Goal: Task Accomplishment & Management: Complete application form

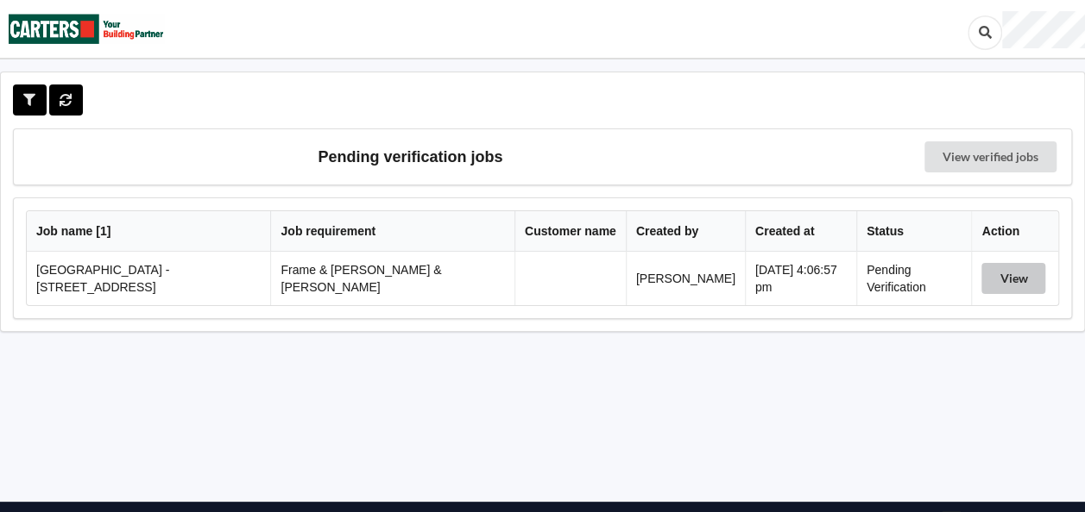
click at [1001, 274] on button "View" at bounding box center [1013, 278] width 64 height 31
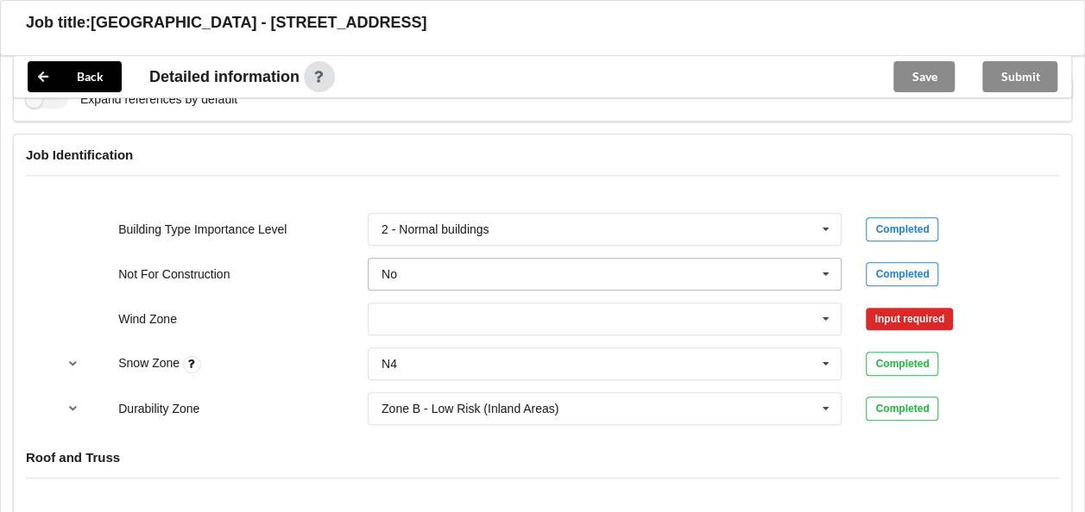
scroll to position [777, 0]
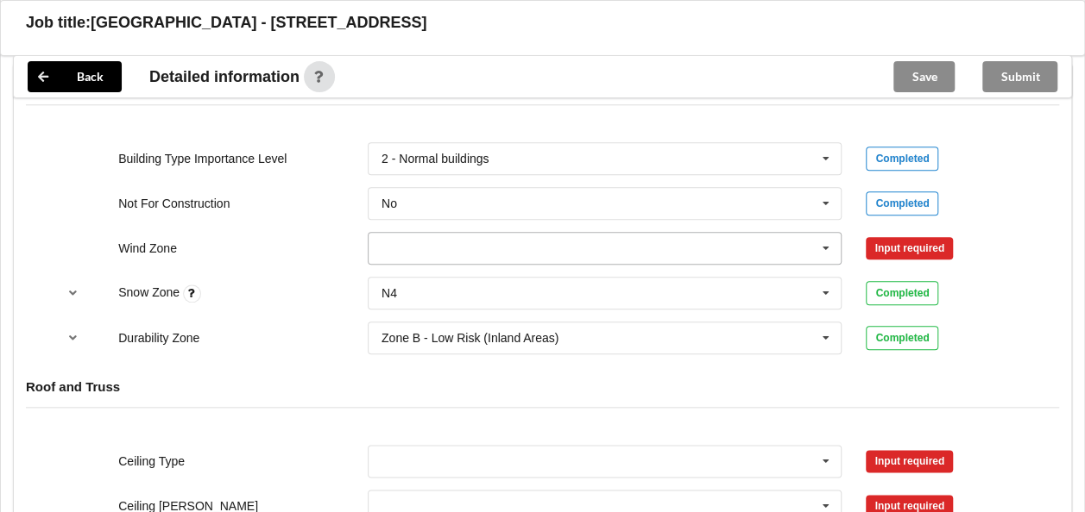
click at [440, 233] on input "text" at bounding box center [605, 248] width 473 height 31
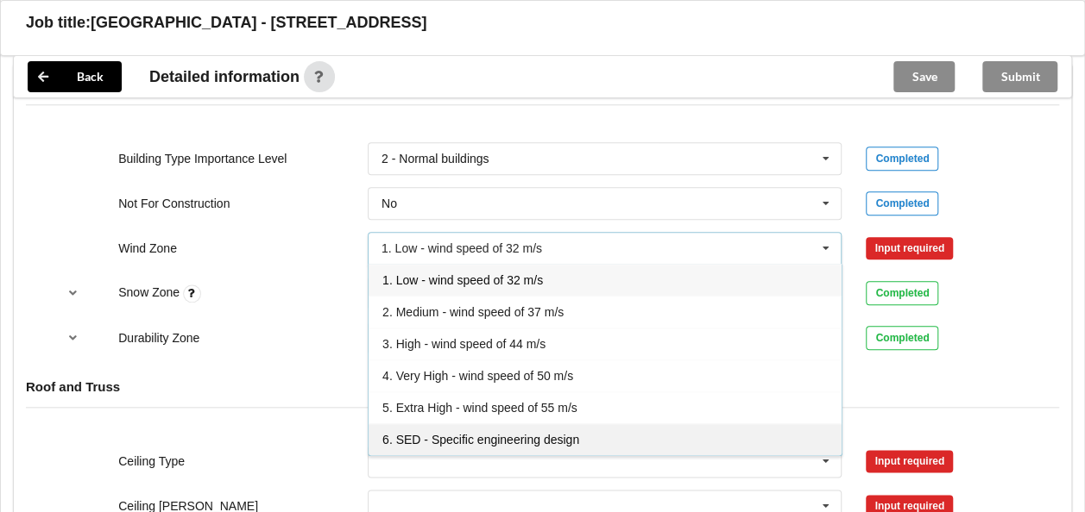
click at [494, 433] on span "6. SED - Specific engineering design" at bounding box center [480, 440] width 197 height 14
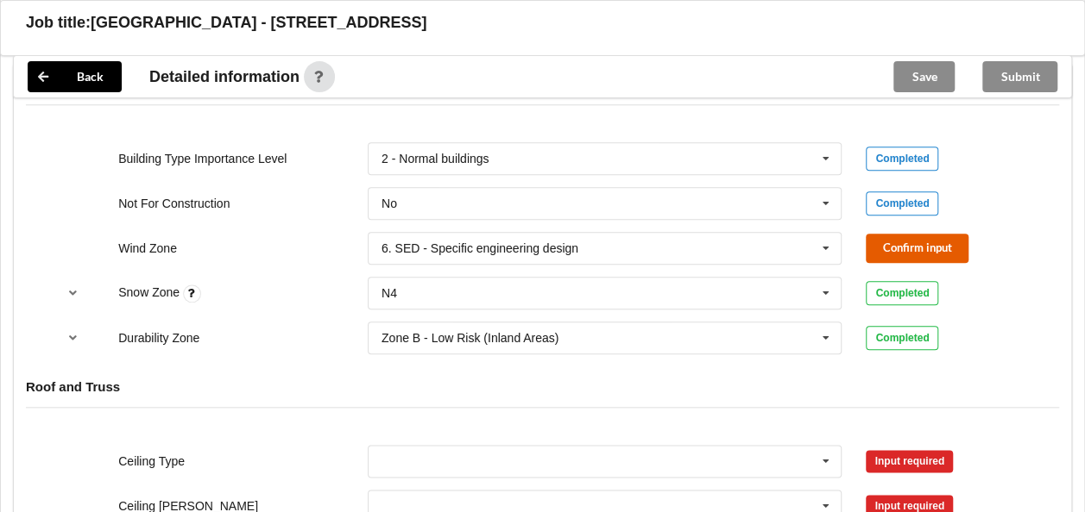
click at [902, 234] on button "Confirm input" at bounding box center [916, 248] width 103 height 28
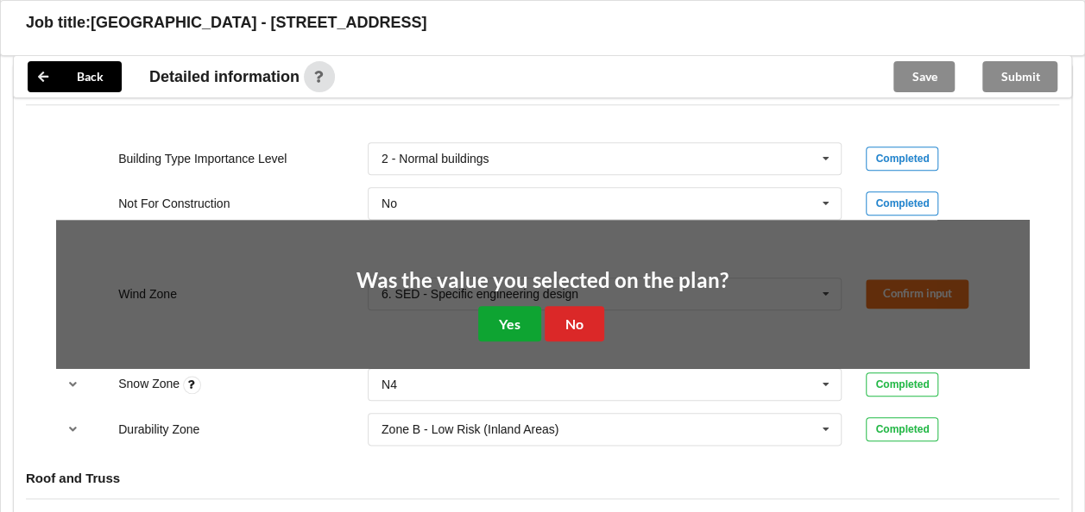
click at [506, 306] on button "Yes" at bounding box center [509, 323] width 63 height 35
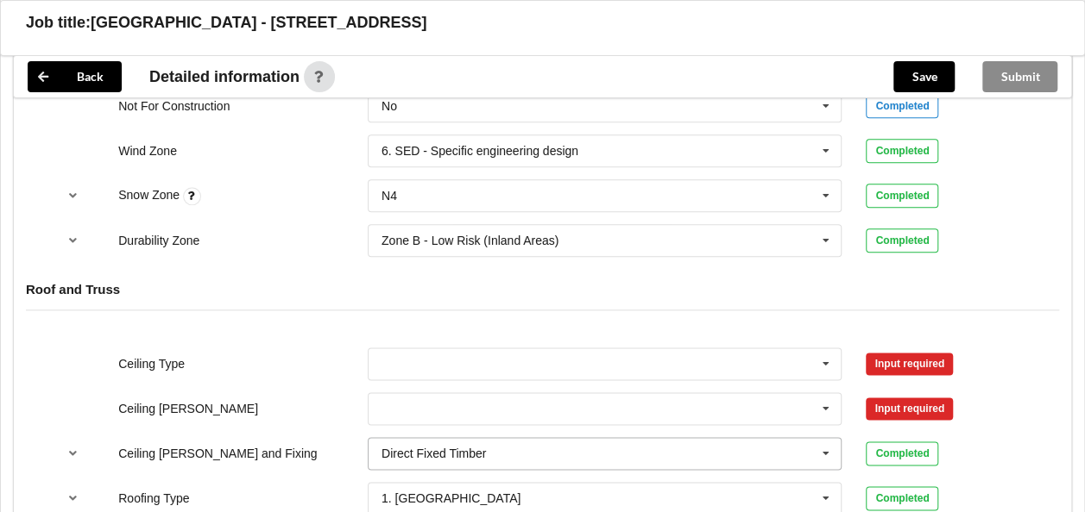
scroll to position [949, 0]
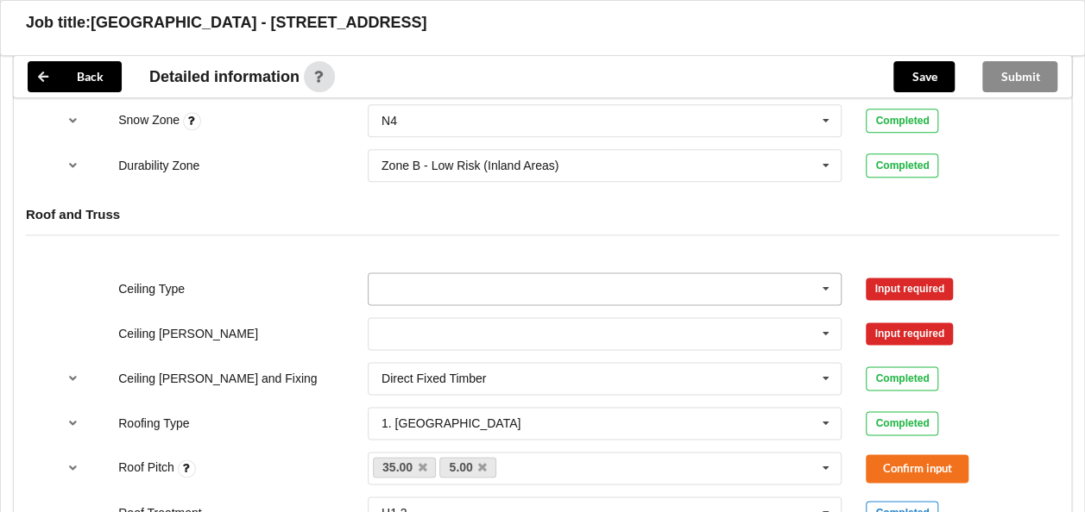
click at [731, 274] on input "text" at bounding box center [605, 289] width 473 height 31
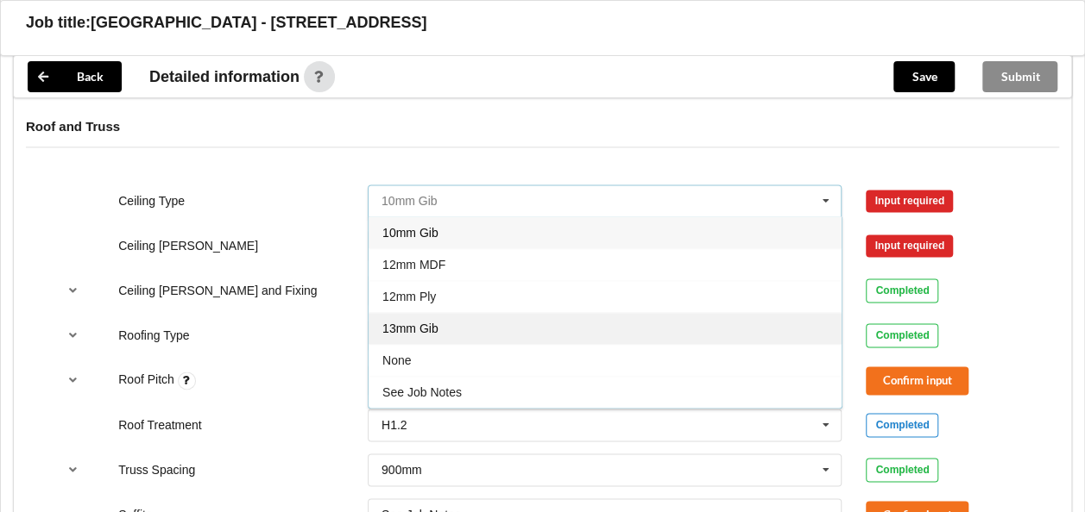
scroll to position [1122, 0]
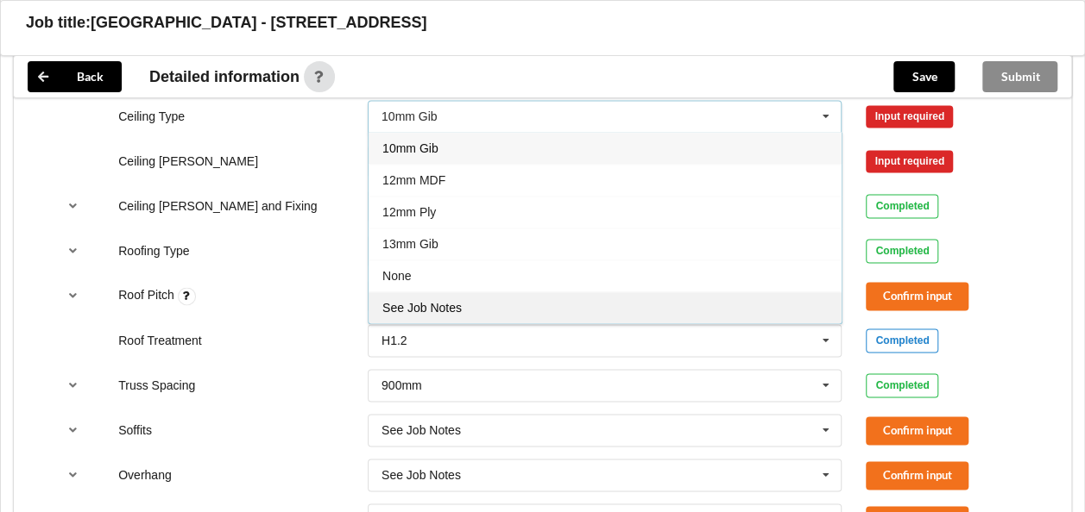
click at [424, 301] on span "See Job Notes" at bounding box center [421, 308] width 79 height 14
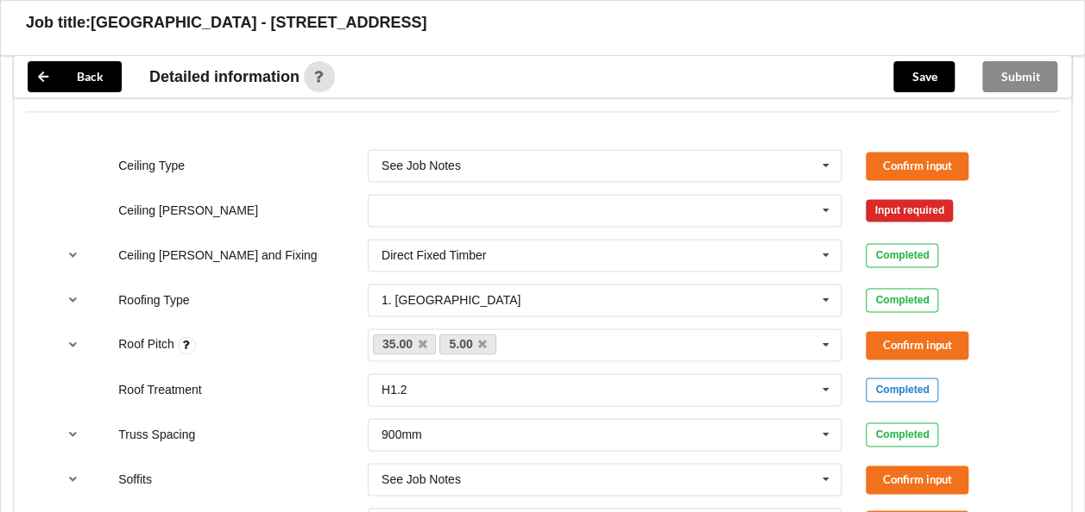
scroll to position [1035, 0]
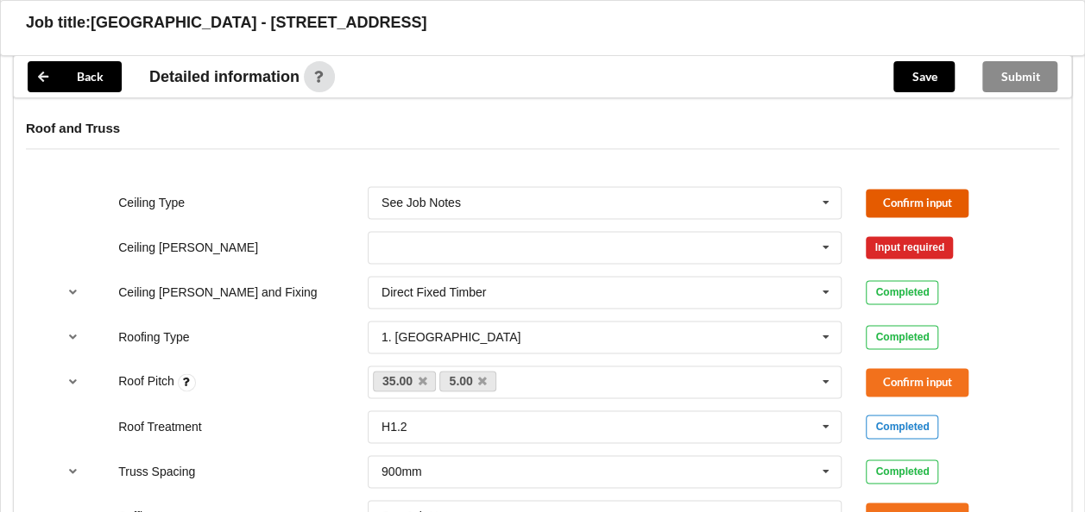
click at [913, 189] on button "Confirm input" at bounding box center [916, 203] width 103 height 28
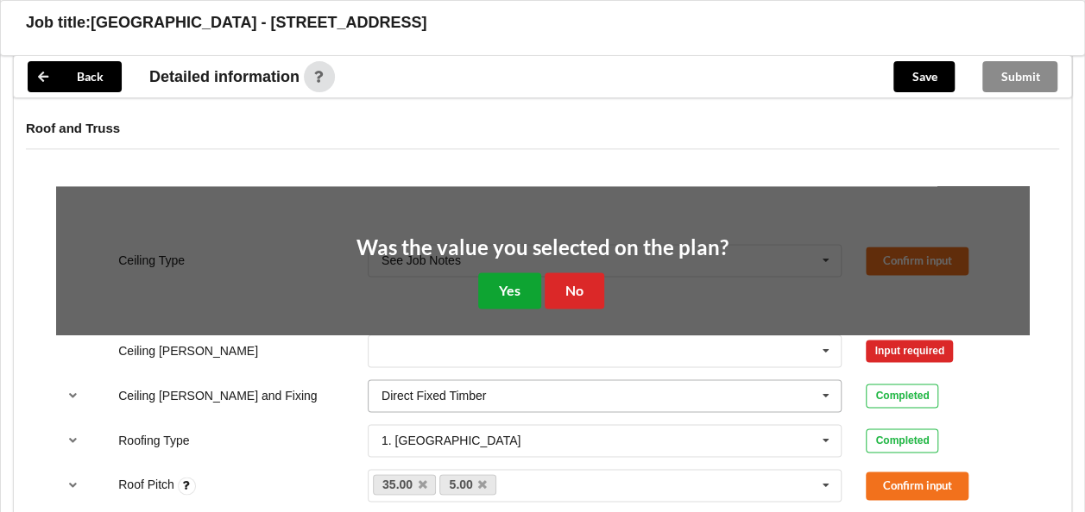
click at [523, 273] on button "Yes" at bounding box center [509, 290] width 63 height 35
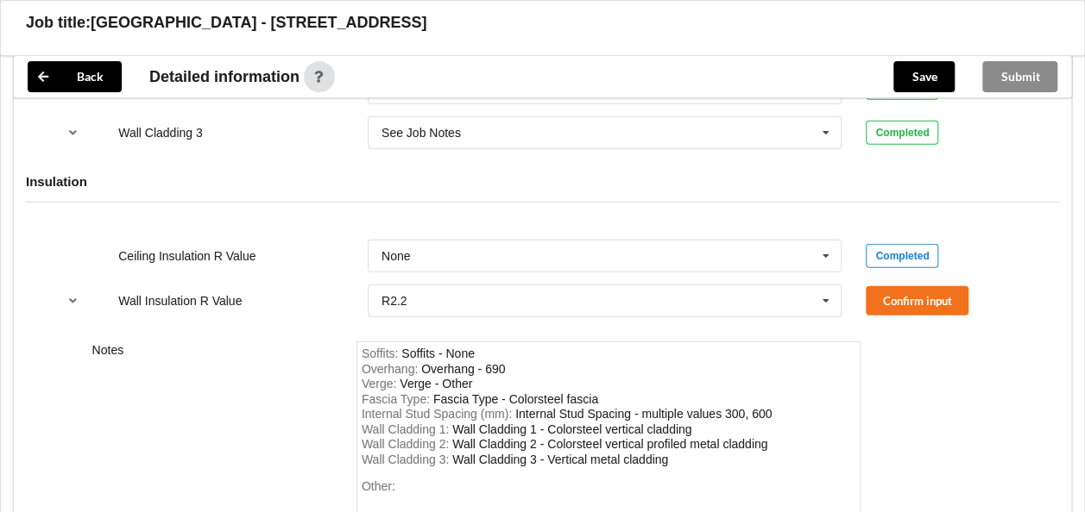
scroll to position [2502, 0]
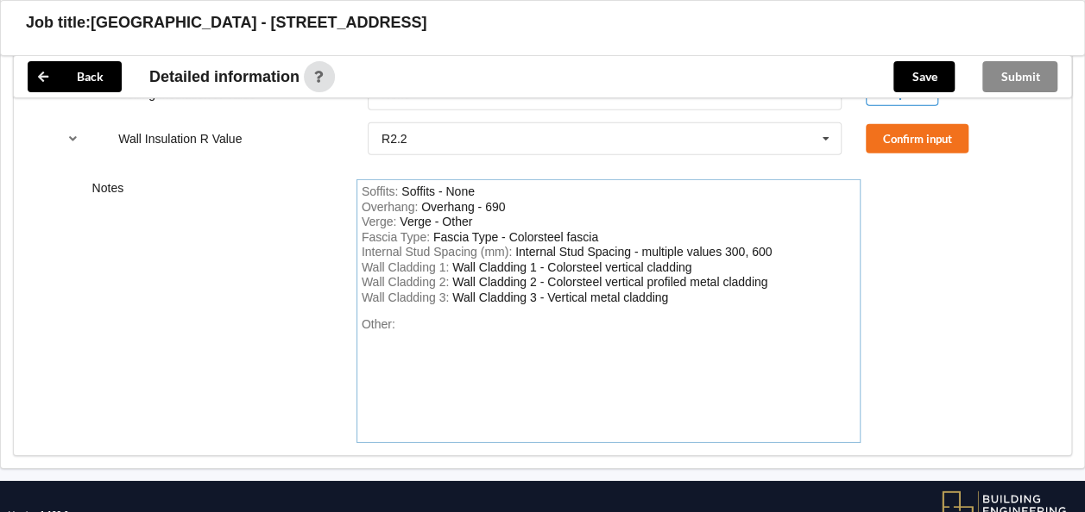
click at [412, 335] on div "Other:" at bounding box center [609, 378] width 494 height 121
click at [425, 318] on div "Other:" at bounding box center [609, 378] width 494 height 121
click at [431, 318] on div "Other:" at bounding box center [609, 378] width 494 height 121
click at [395, 318] on div "Other:" at bounding box center [609, 378] width 494 height 121
click at [394, 318] on div "Other:" at bounding box center [609, 378] width 494 height 121
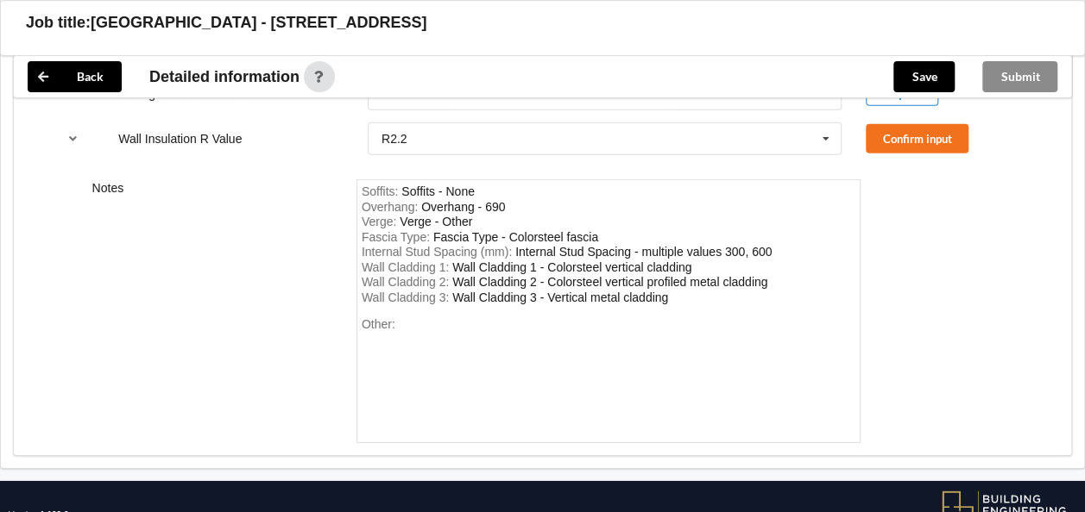
click at [448, 292] on div "Soffits : Soffits - None Overhang : Overhang - 690 Verge : Verge - Other [MEDIC…" at bounding box center [608, 311] width 505 height 264
click at [415, 322] on div "Other:" at bounding box center [609, 378] width 494 height 121
click at [404, 318] on div "Other:" at bounding box center [609, 378] width 494 height 121
drag, startPoint x: 397, startPoint y: 300, endPoint x: 506, endPoint y: 242, distance: 123.9
click at [399, 318] on div "Other:" at bounding box center [609, 378] width 494 height 121
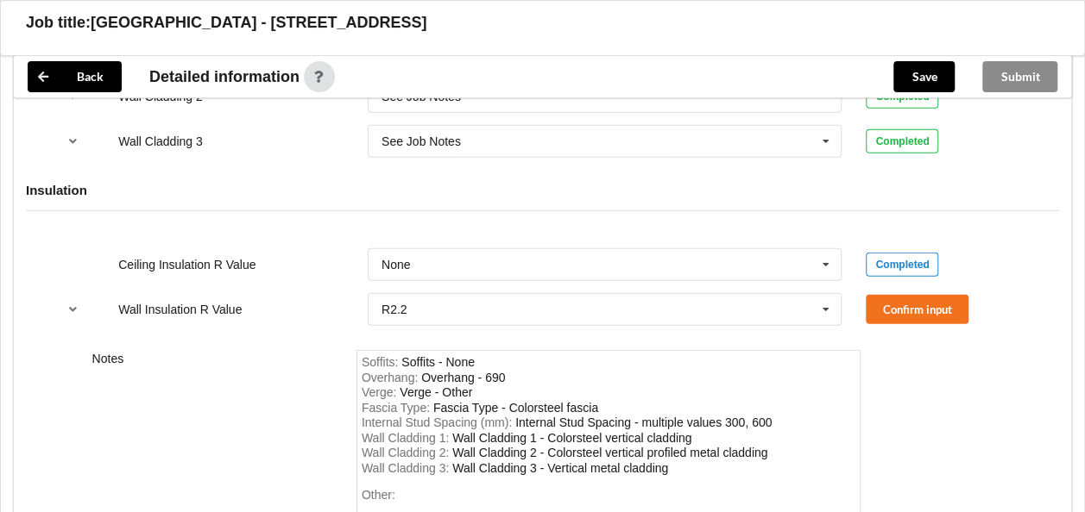
scroll to position [2416, 0]
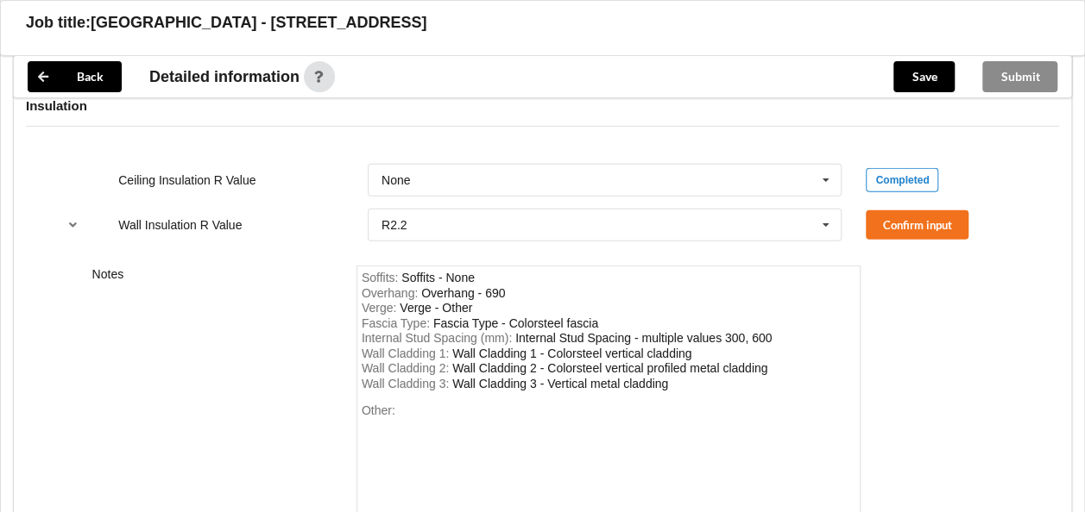
click at [417, 347] on span "Wall Cladding 1 :" at bounding box center [407, 354] width 91 height 14
click at [397, 409] on div "Other:" at bounding box center [609, 464] width 494 height 121
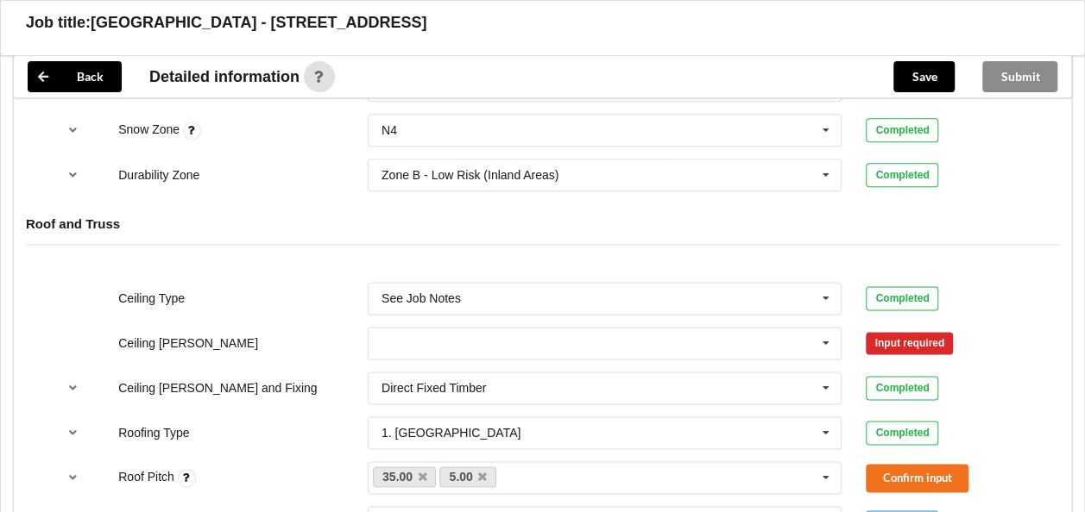
scroll to position [1003, 0]
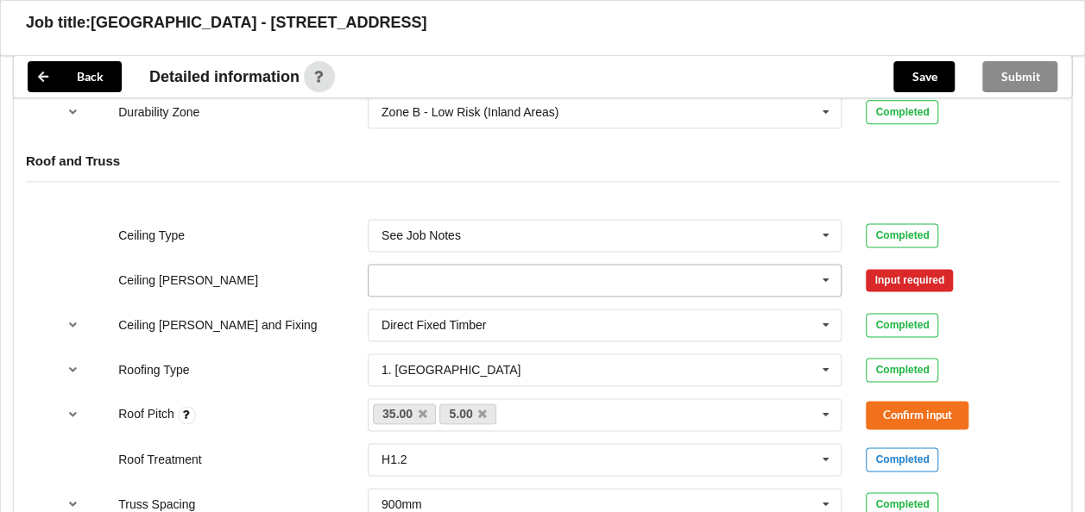
click at [819, 265] on icon at bounding box center [826, 281] width 26 height 32
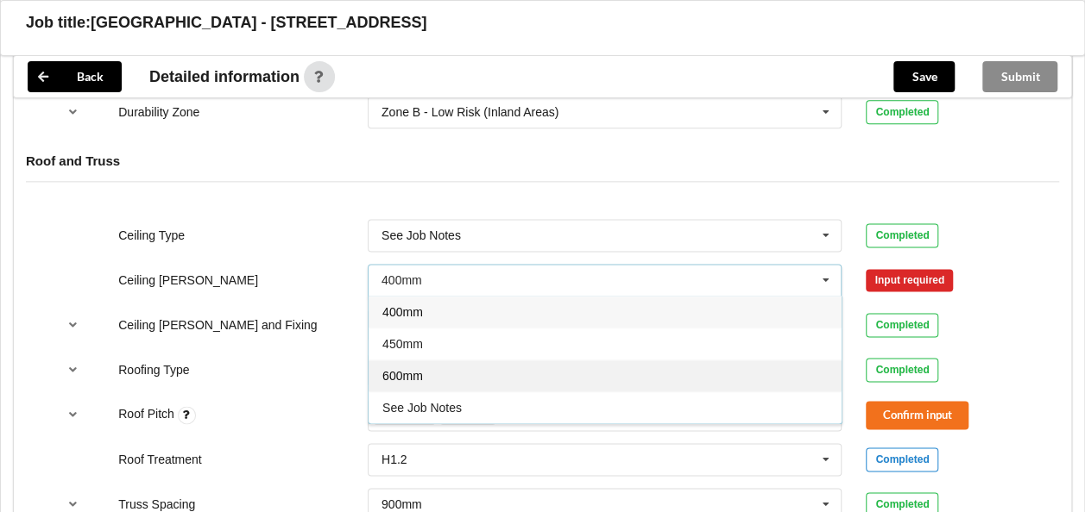
click at [494, 360] on div "600mm" at bounding box center [604, 376] width 473 height 32
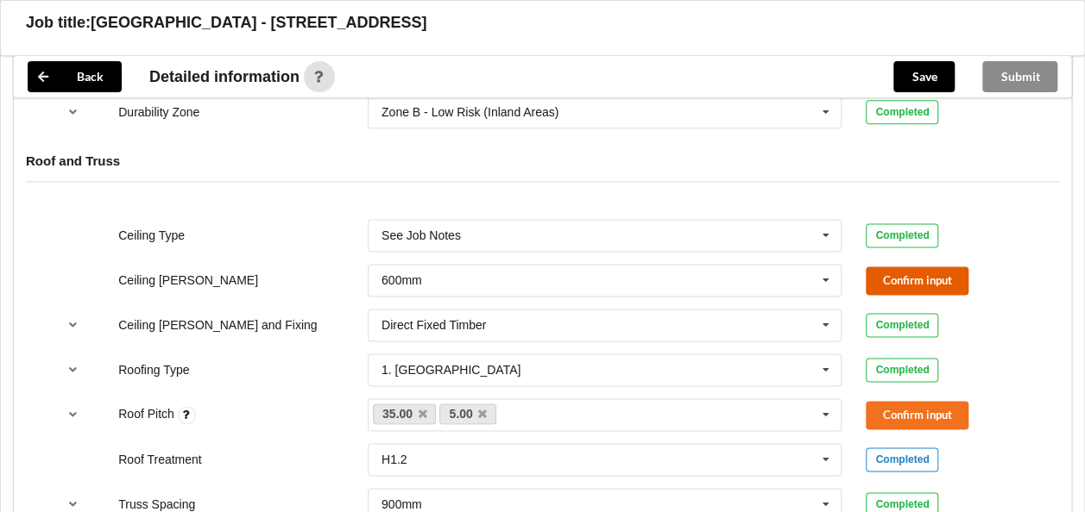
click at [906, 267] on button "Confirm input" at bounding box center [916, 281] width 103 height 28
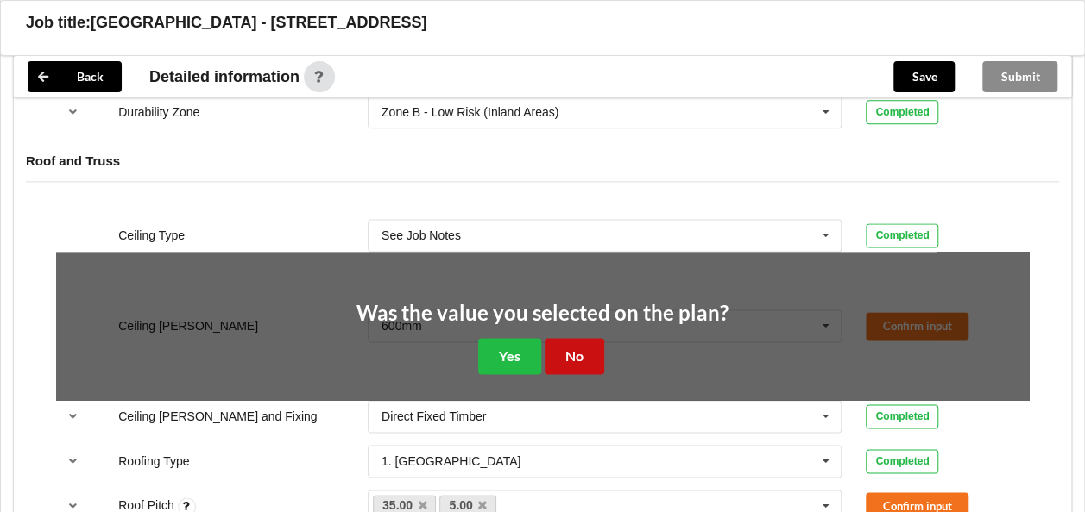
click at [582, 338] on button "No" at bounding box center [574, 355] width 60 height 35
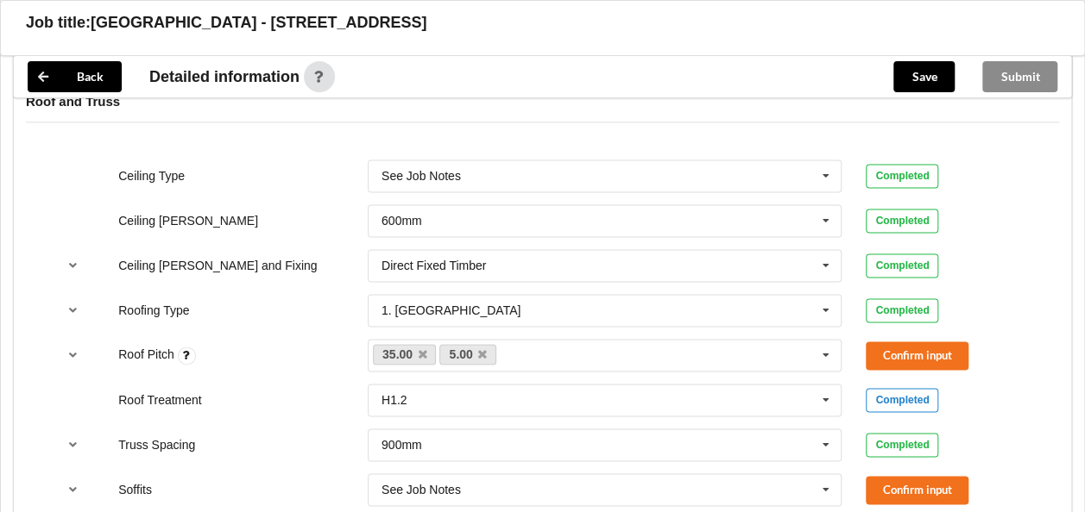
scroll to position [1089, 0]
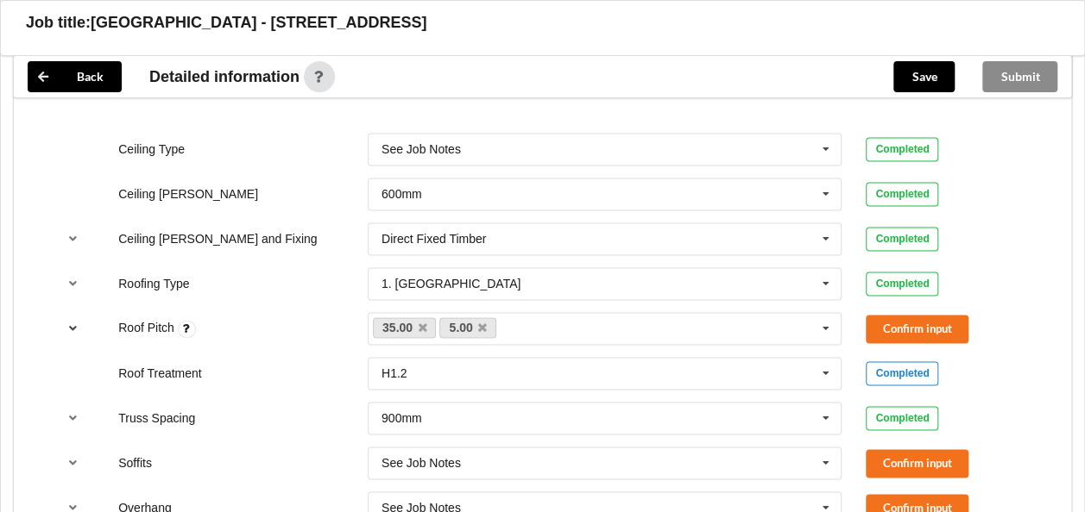
drag, startPoint x: 76, startPoint y: 308, endPoint x: 87, endPoint y: 308, distance: 11.2
click at [75, 323] on icon "reference-toggle" at bounding box center [73, 328] width 15 height 10
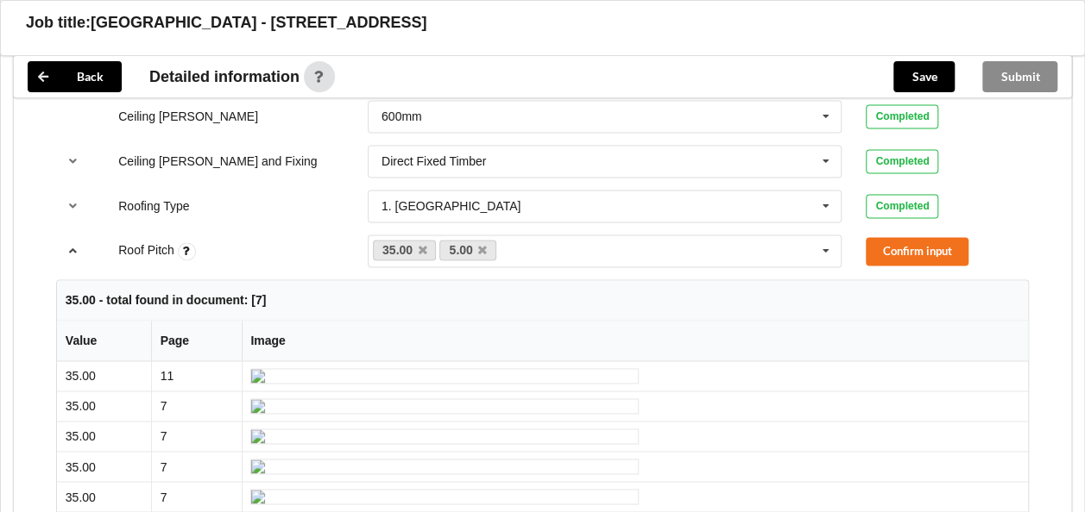
scroll to position [1113, 0]
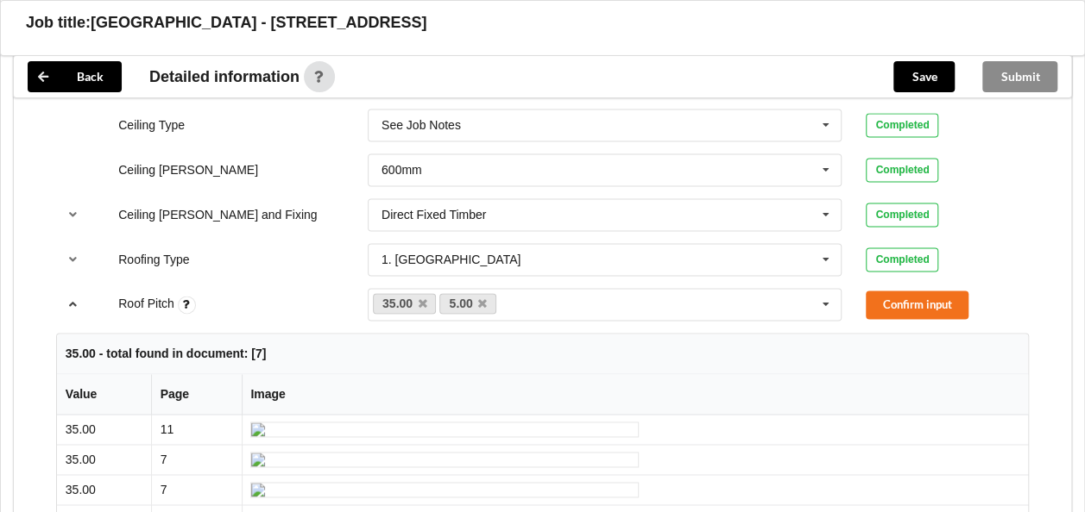
drag, startPoint x: 69, startPoint y: 281, endPoint x: 88, endPoint y: 282, distance: 19.0
click at [71, 299] on icon "reference-toggle" at bounding box center [73, 304] width 15 height 10
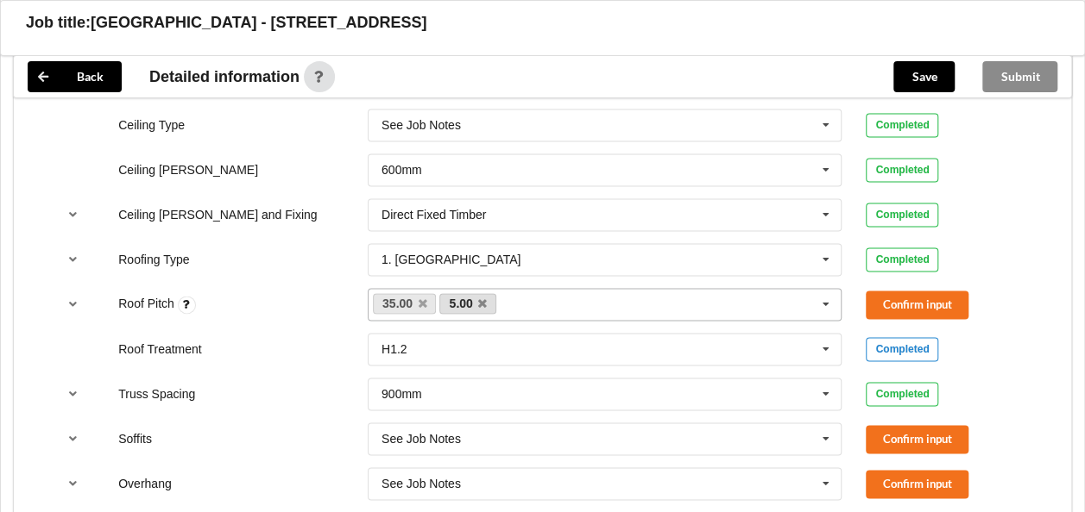
click at [487, 293] on link "5.00" at bounding box center [467, 303] width 57 height 21
click at [481, 299] on icon at bounding box center [482, 304] width 9 height 11
click at [913, 291] on button "Confirm input" at bounding box center [916, 305] width 103 height 28
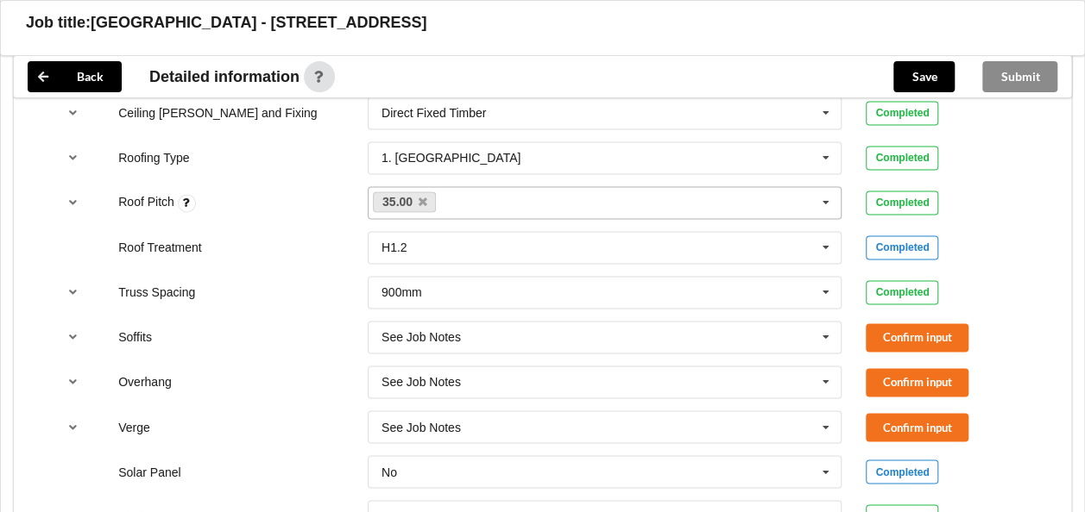
scroll to position [1286, 0]
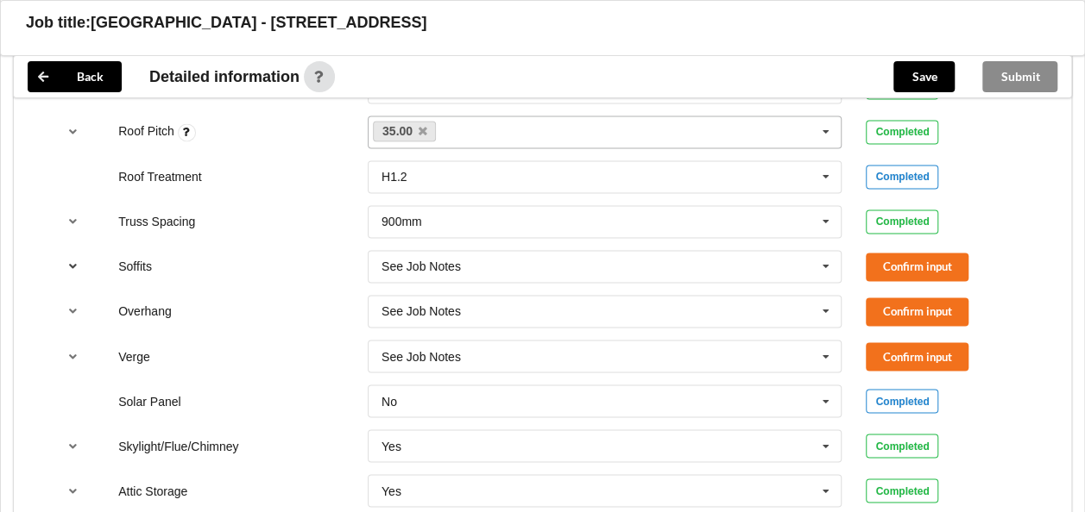
click at [71, 261] on icon "reference-toggle" at bounding box center [73, 266] width 15 height 10
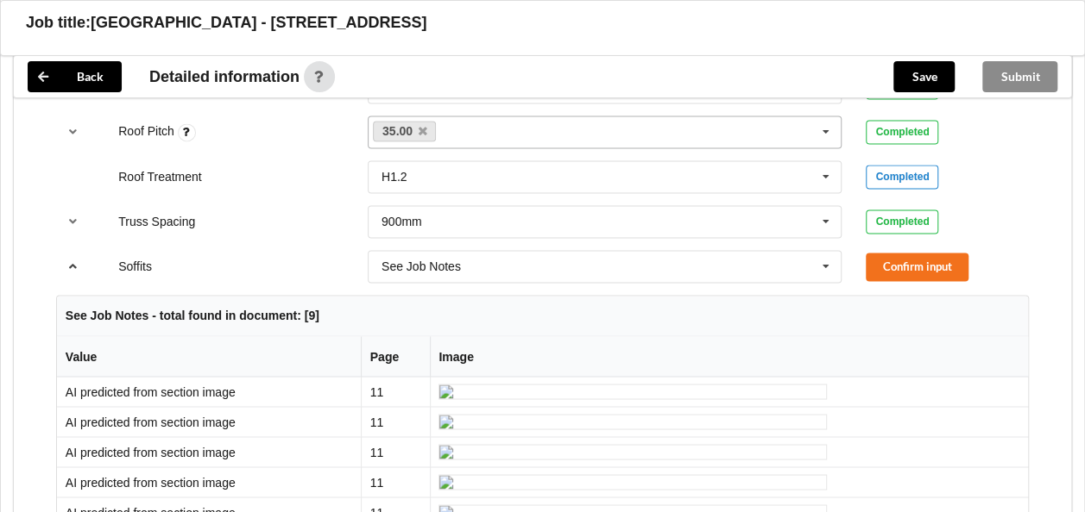
click at [72, 261] on icon "reference-toggle" at bounding box center [73, 266] width 15 height 10
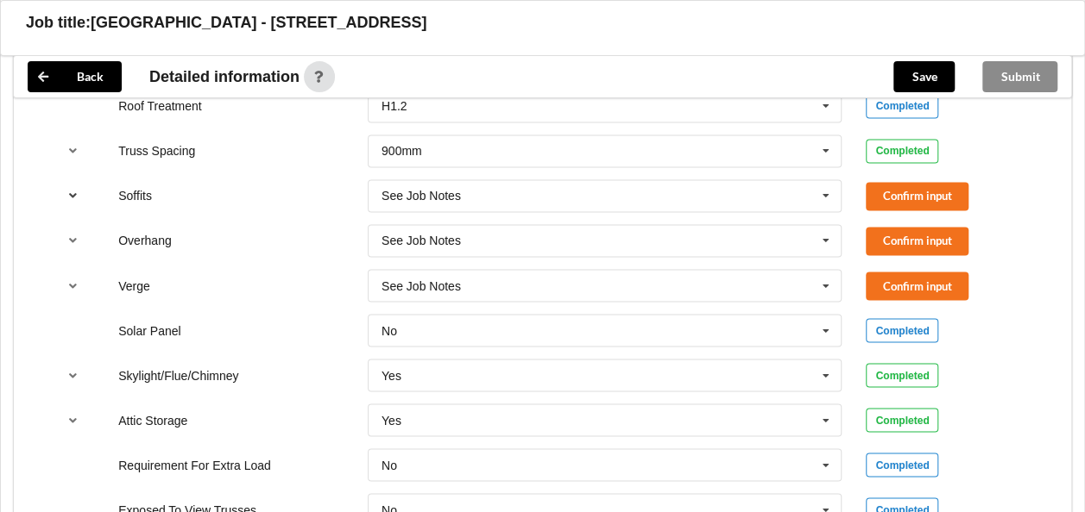
scroll to position [1334, 0]
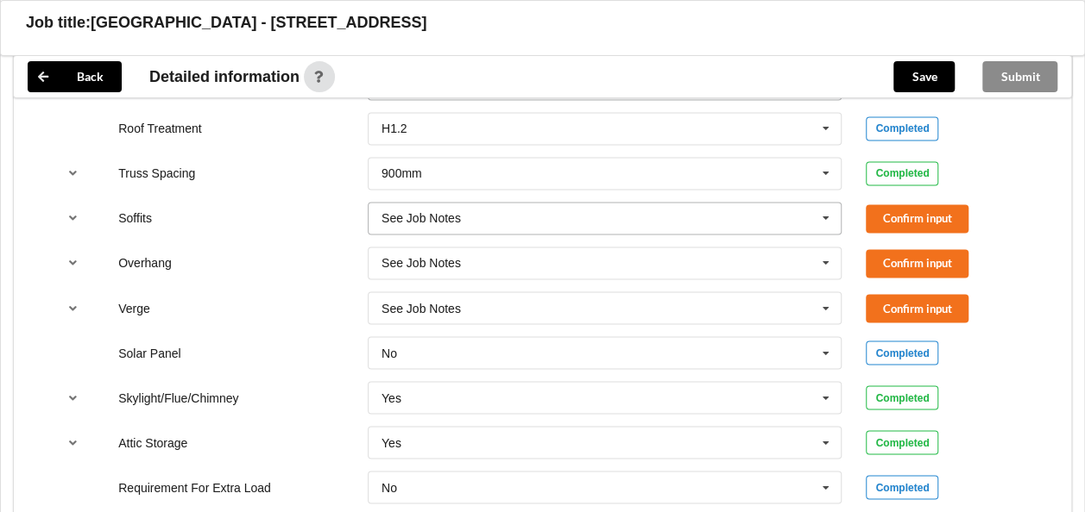
click at [827, 203] on icon at bounding box center [826, 219] width 26 height 32
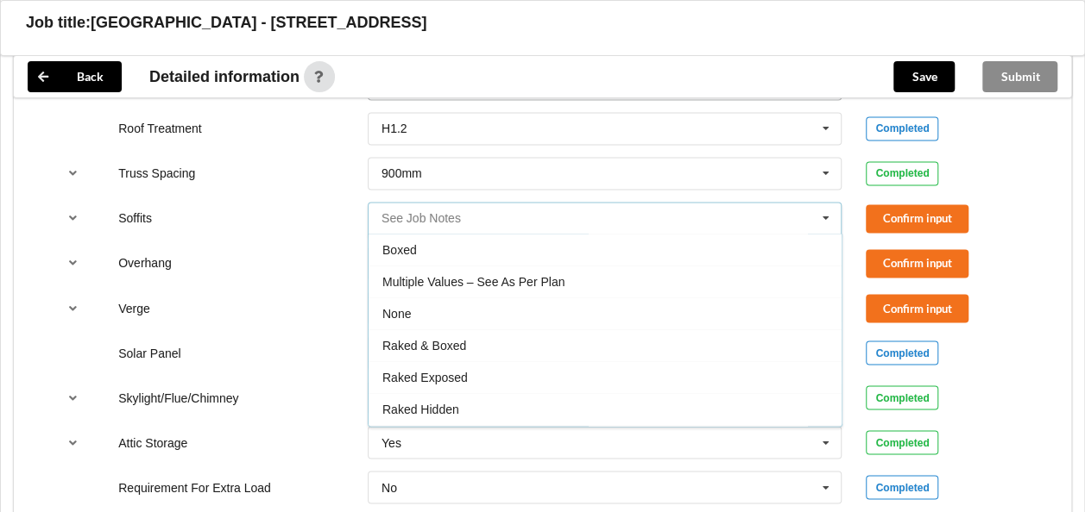
scroll to position [28, 0]
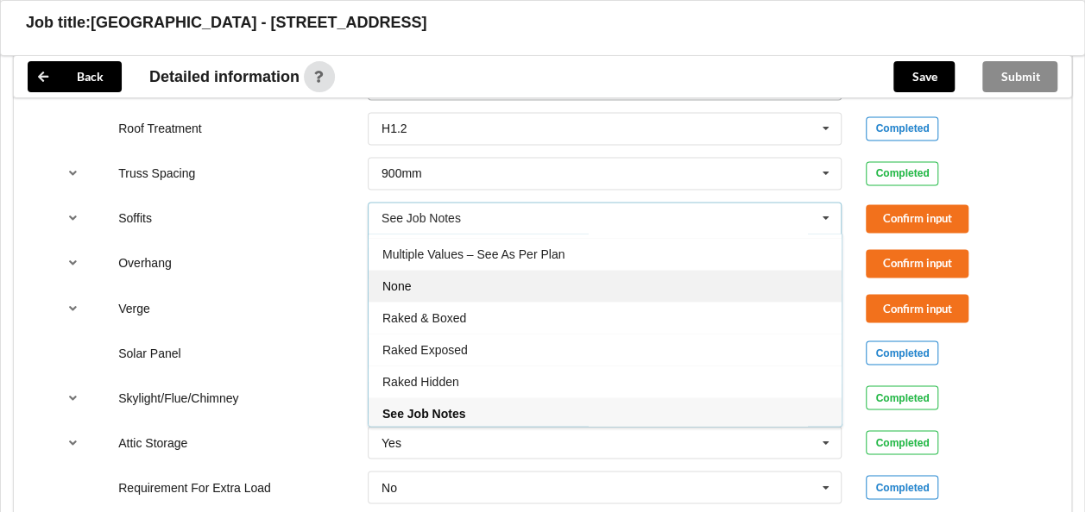
click at [510, 270] on div "None" at bounding box center [604, 286] width 473 height 32
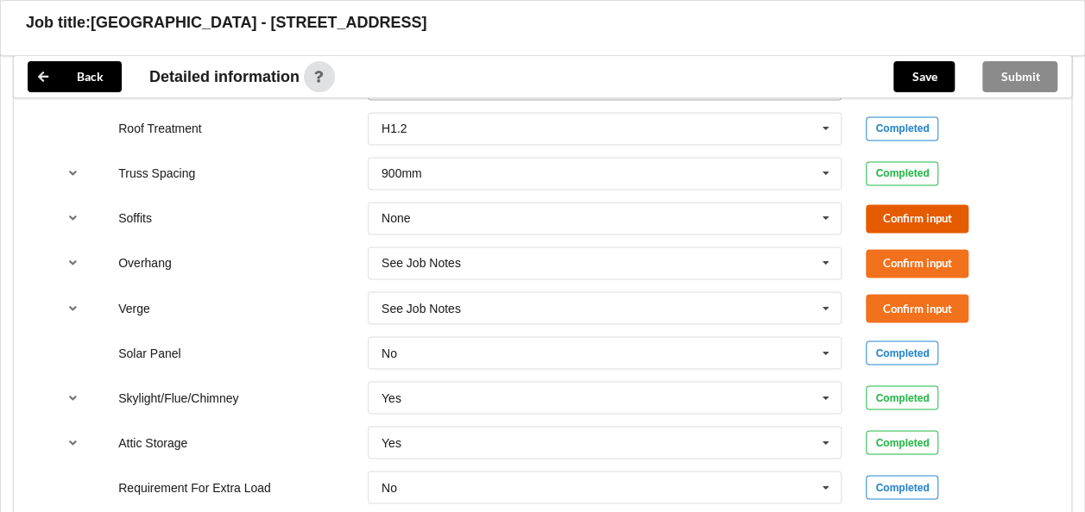
click at [895, 204] on button "Confirm input" at bounding box center [916, 218] width 103 height 28
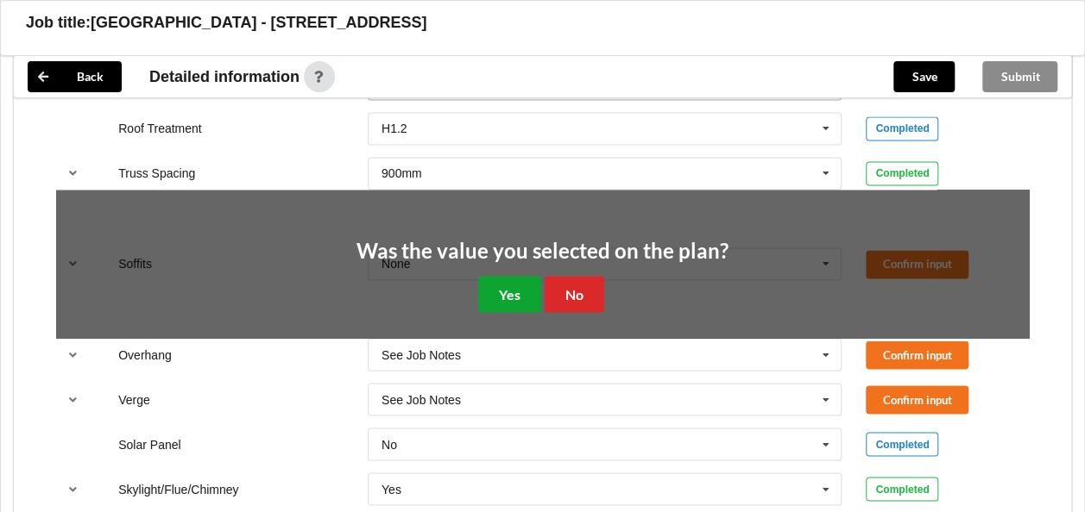
click at [497, 276] on button "Yes" at bounding box center [509, 293] width 63 height 35
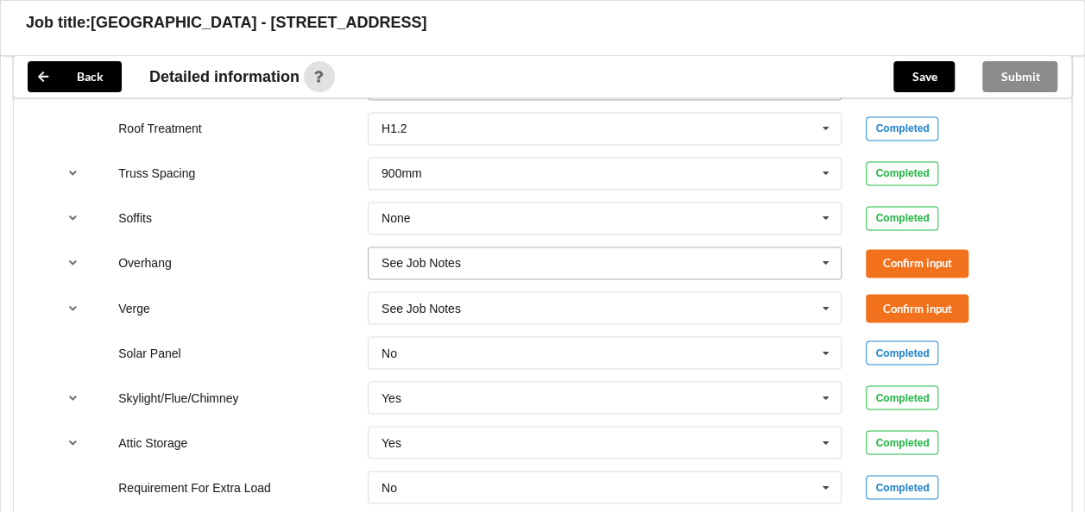
click at [828, 248] on icon at bounding box center [826, 264] width 26 height 32
click at [833, 203] on icon at bounding box center [826, 219] width 26 height 32
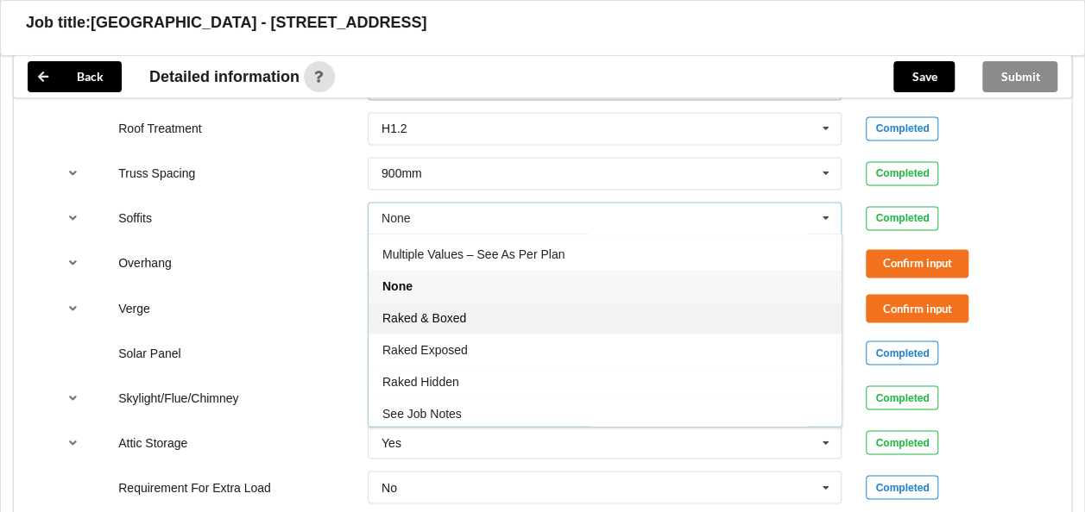
click at [564, 302] on div "Raked & Boxed" at bounding box center [604, 318] width 473 height 32
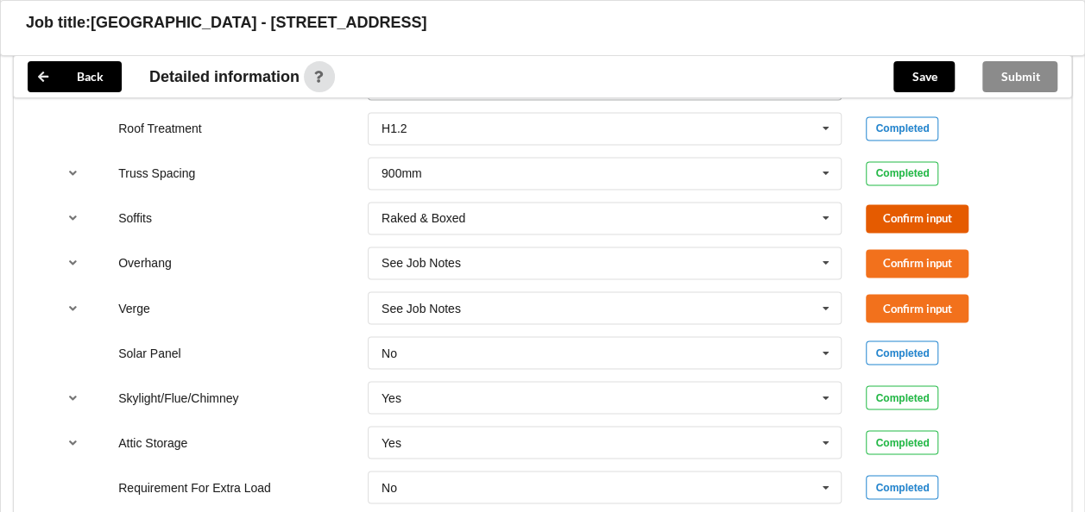
click at [892, 204] on button "Confirm input" at bounding box center [916, 218] width 103 height 28
click at [830, 248] on icon at bounding box center [826, 264] width 26 height 32
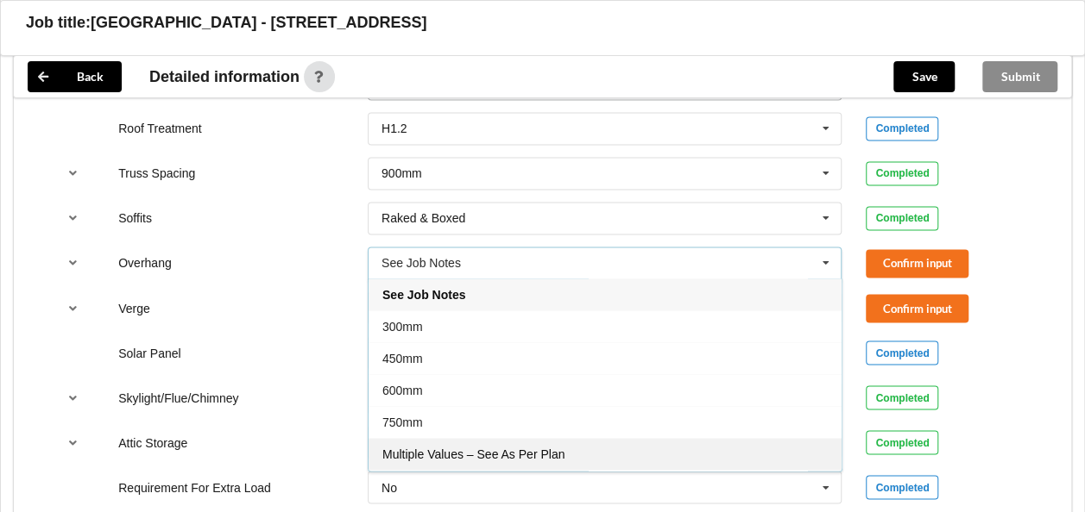
click at [452, 448] on span "Multiple Values – See As Per Plan" at bounding box center [473, 455] width 182 height 14
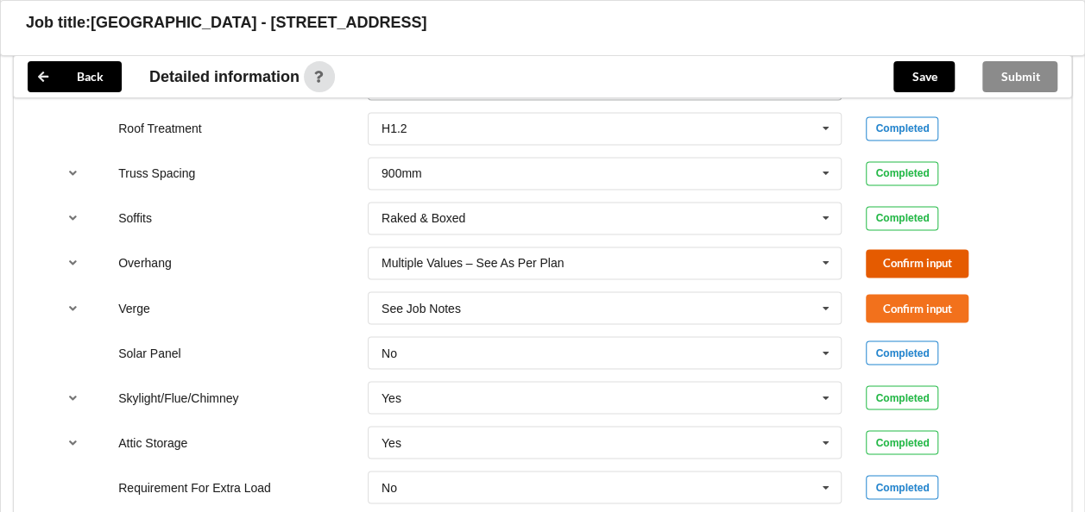
click at [896, 249] on button "Confirm input" at bounding box center [916, 263] width 103 height 28
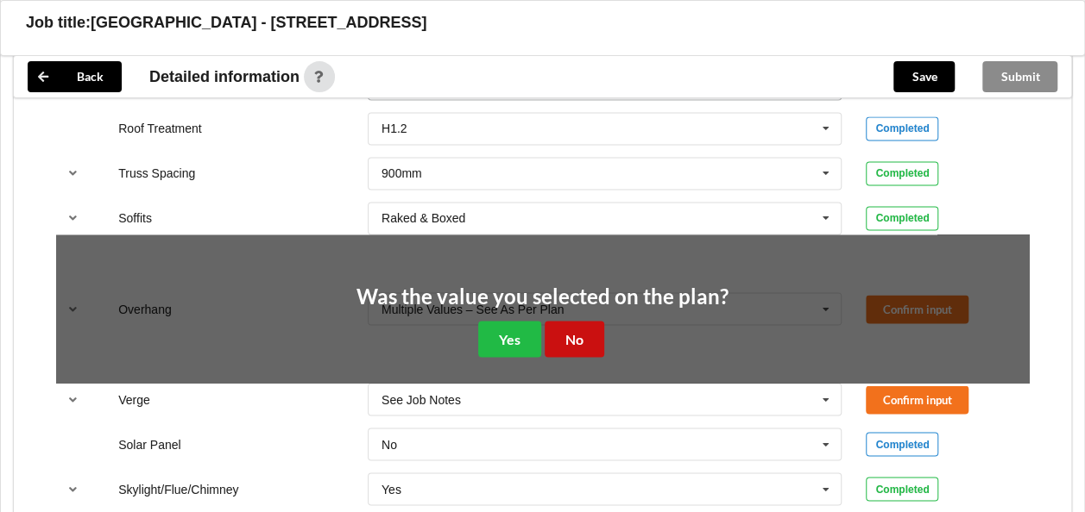
click at [601, 321] on button "No" at bounding box center [574, 338] width 60 height 35
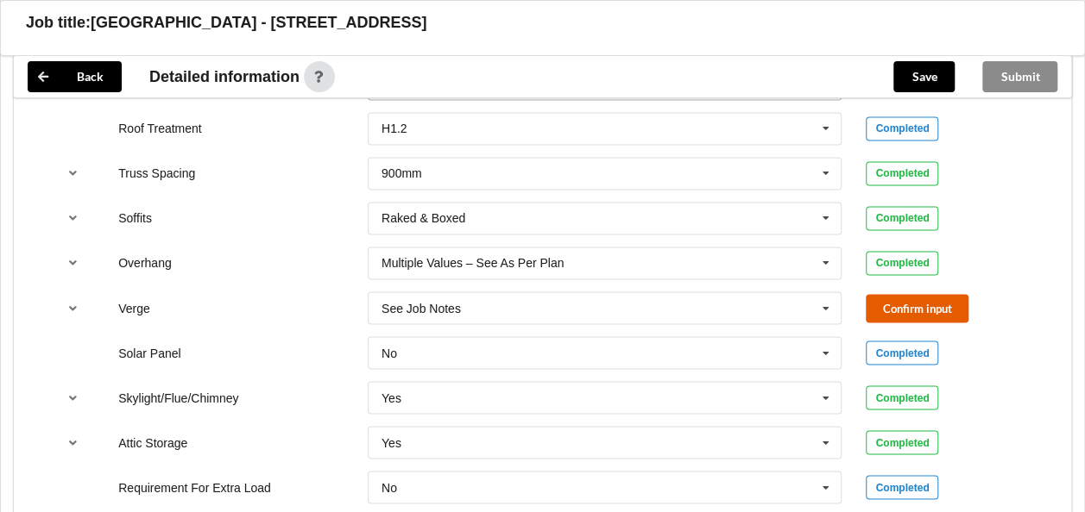
click at [901, 294] on button "Confirm input" at bounding box center [916, 308] width 103 height 28
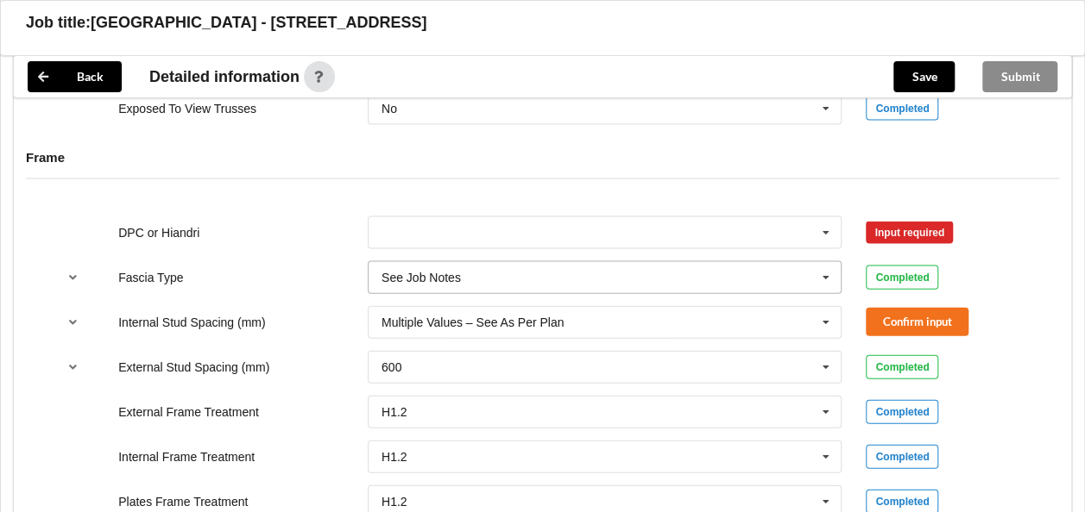
scroll to position [1765, 0]
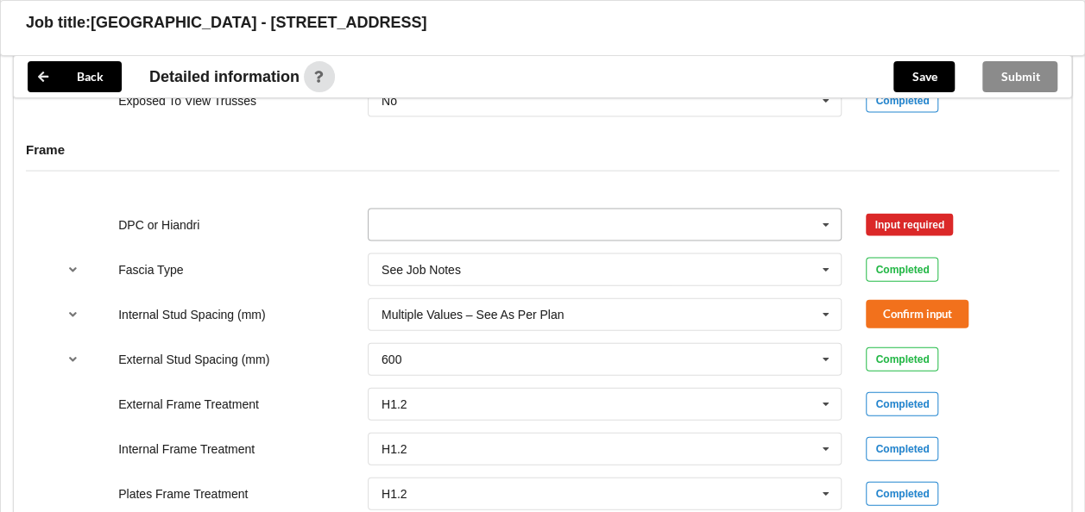
click at [832, 210] on icon at bounding box center [826, 226] width 26 height 32
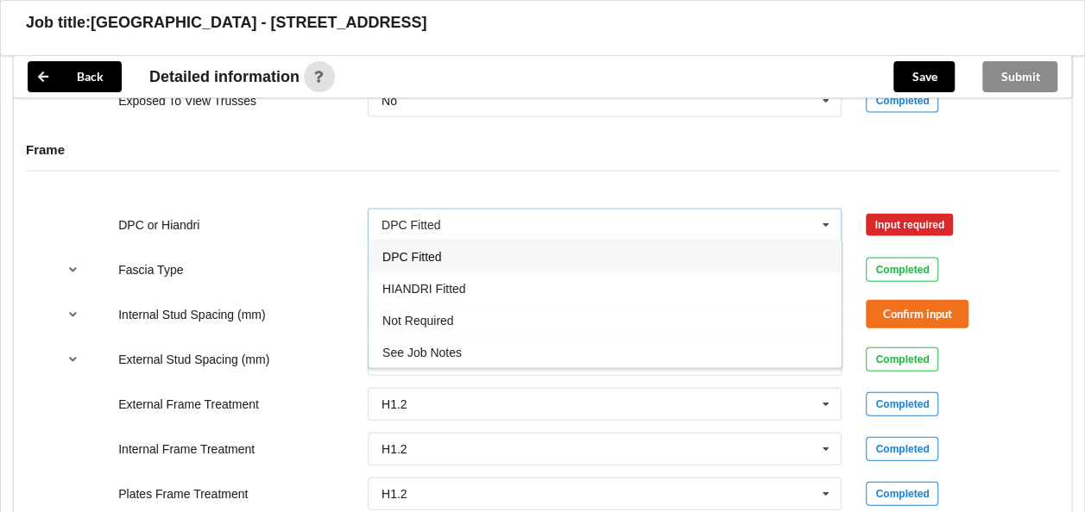
click at [566, 241] on div "DPC Fitted" at bounding box center [604, 257] width 473 height 32
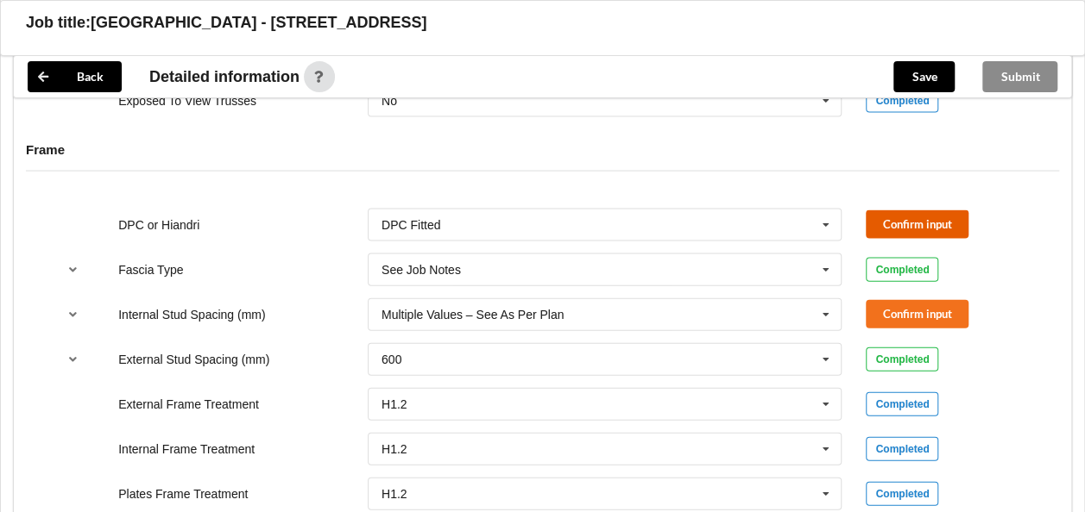
click at [899, 211] on button "Confirm input" at bounding box center [916, 225] width 103 height 28
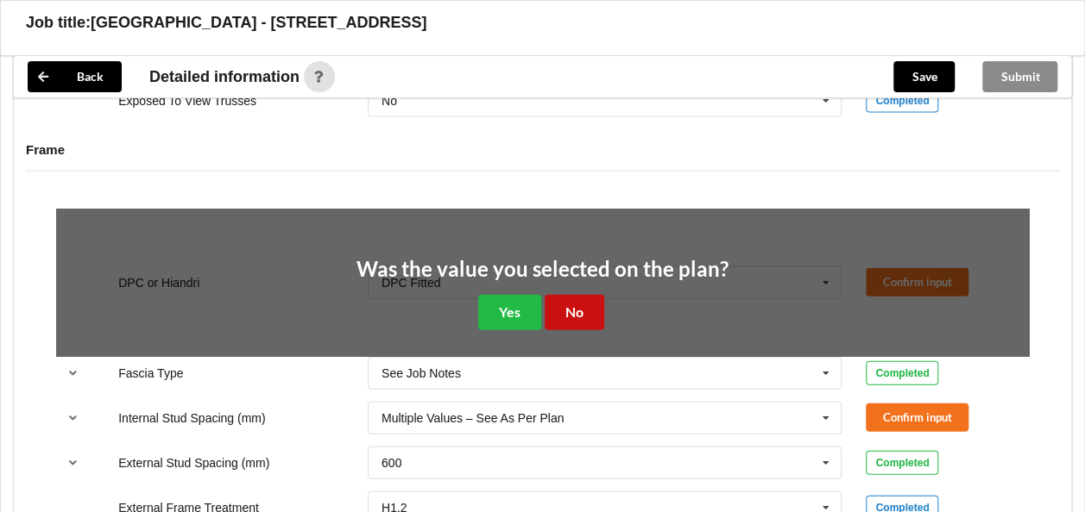
click at [580, 295] on button "No" at bounding box center [574, 312] width 60 height 35
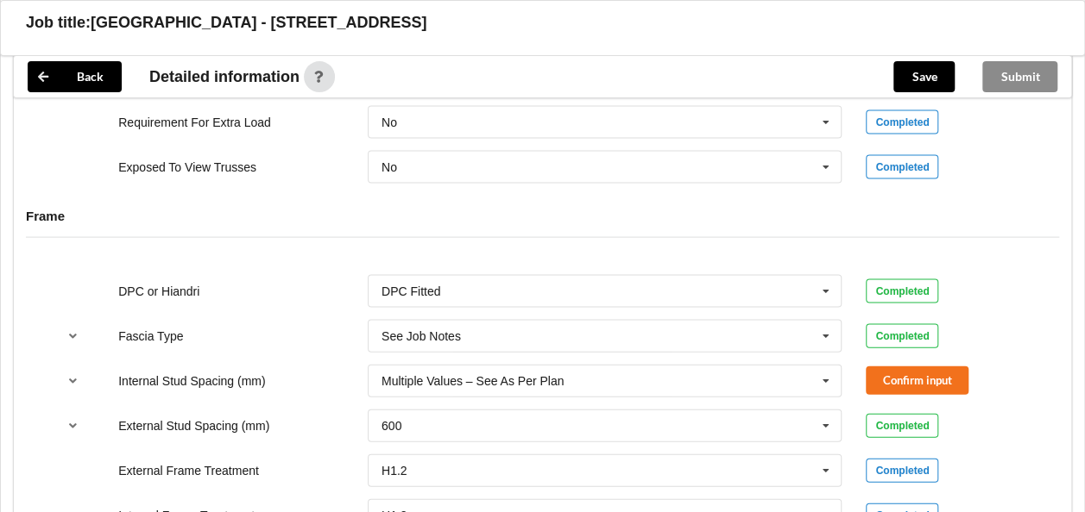
scroll to position [1695, 0]
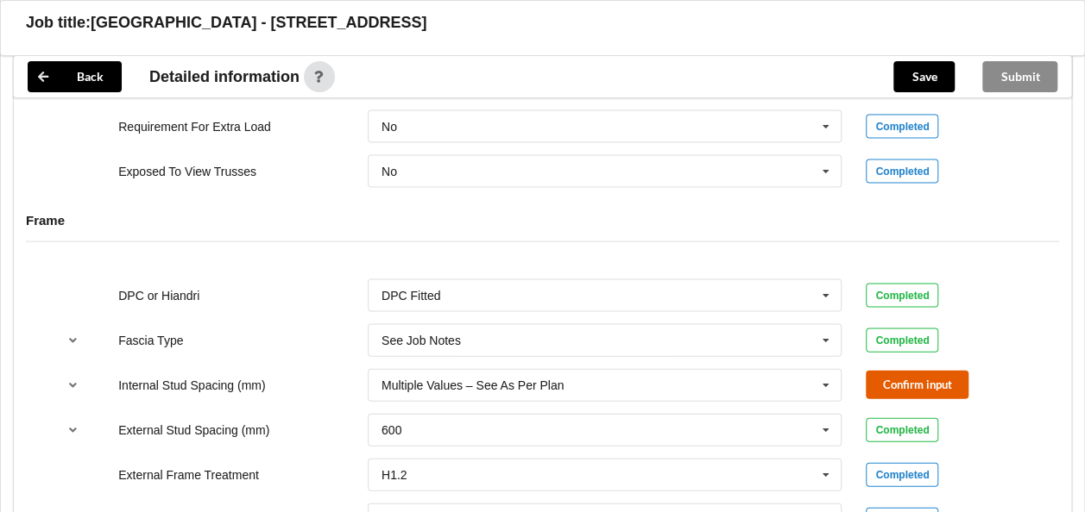
click at [921, 371] on button "Confirm input" at bounding box center [916, 385] width 103 height 28
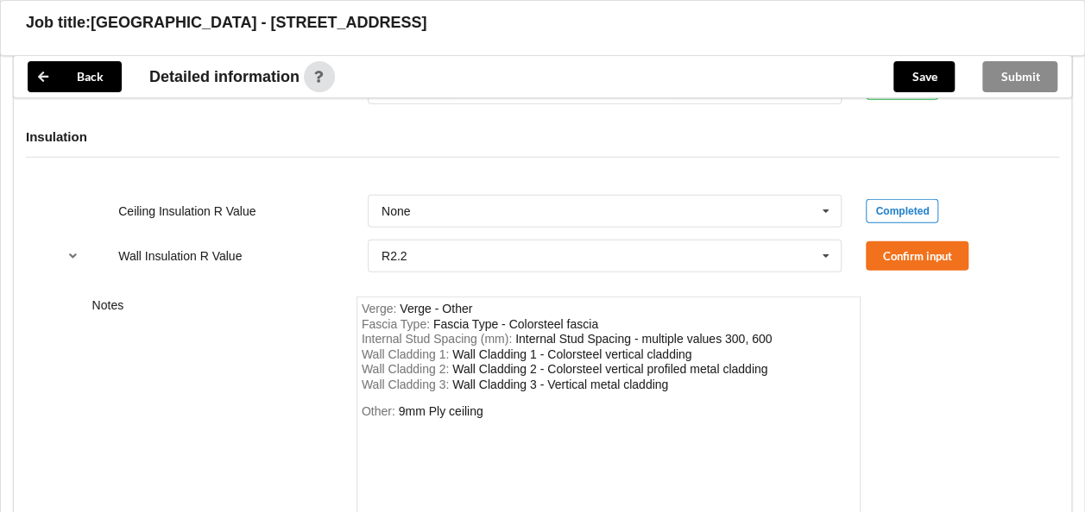
scroll to position [2471, 0]
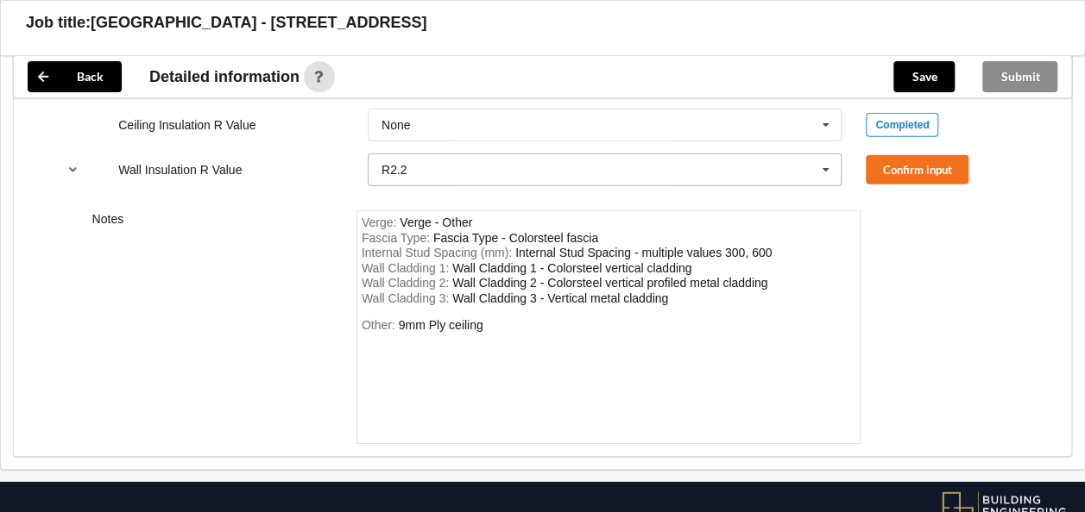
click at [832, 154] on icon at bounding box center [826, 170] width 26 height 32
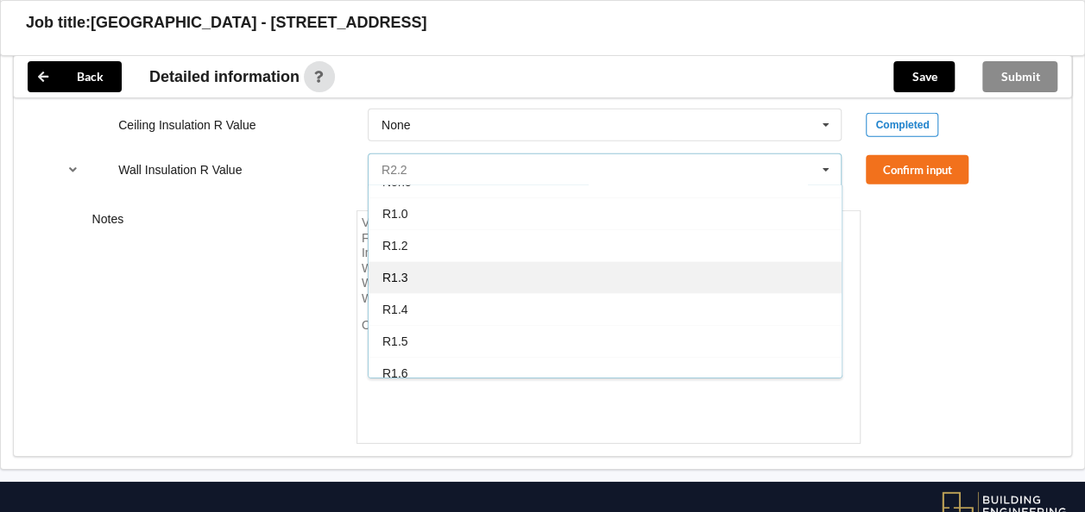
scroll to position [0, 0]
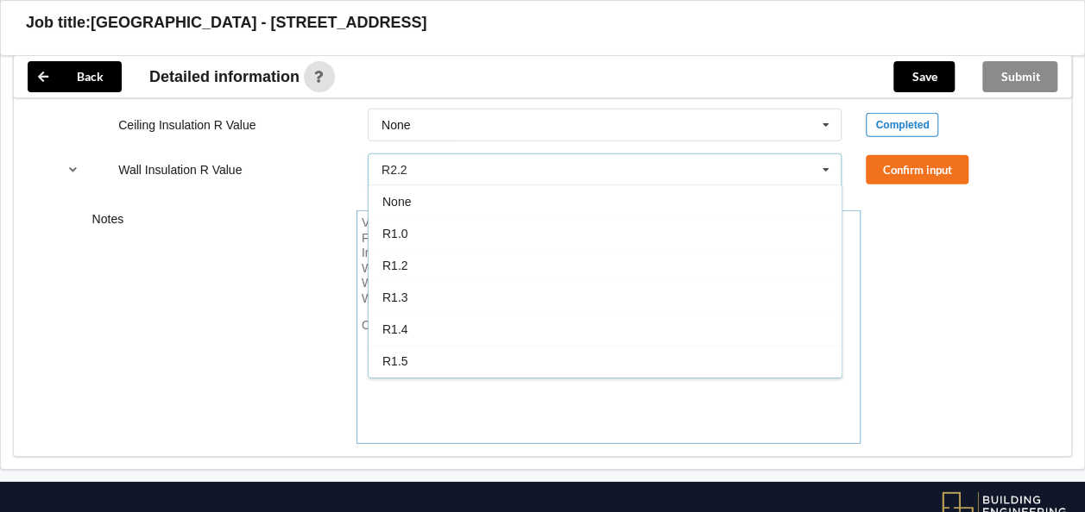
click at [962, 212] on div "Notes Verge : Verge - Other [MEDICAL_DATA] Type : [MEDICAL_DATA] Type - Colorst…" at bounding box center [542, 327] width 1057 height 258
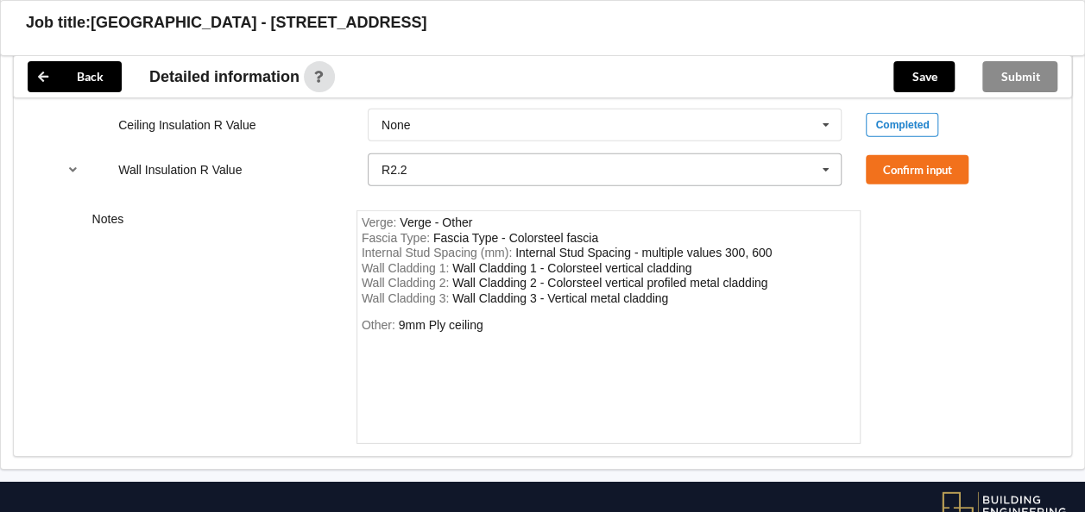
click at [832, 154] on icon at bounding box center [826, 170] width 26 height 32
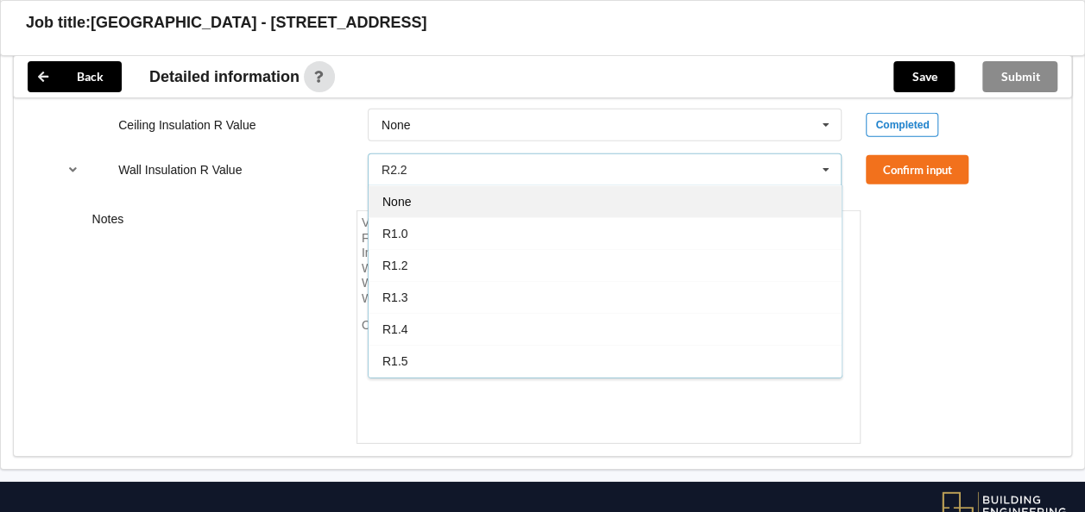
click at [491, 186] on div "None" at bounding box center [604, 201] width 473 height 32
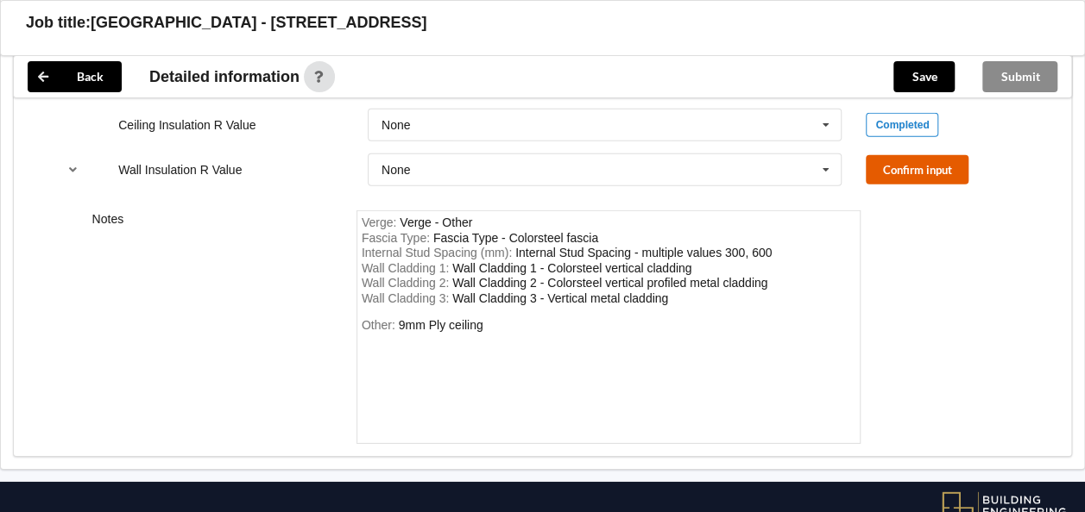
click at [920, 155] on button "Confirm input" at bounding box center [916, 169] width 103 height 28
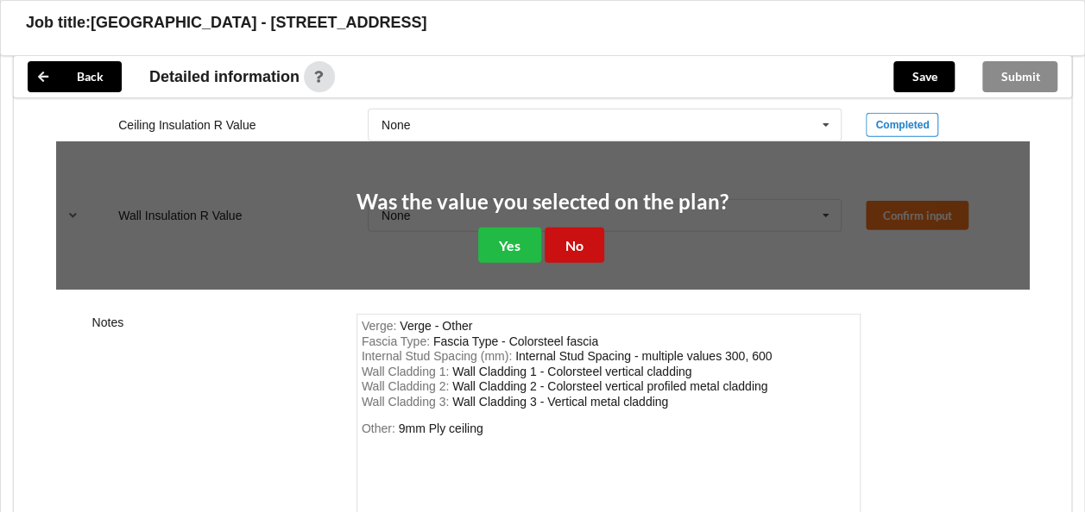
drag, startPoint x: 580, startPoint y: 227, endPoint x: 552, endPoint y: 267, distance: 48.3
click at [582, 228] on button "No" at bounding box center [574, 245] width 60 height 35
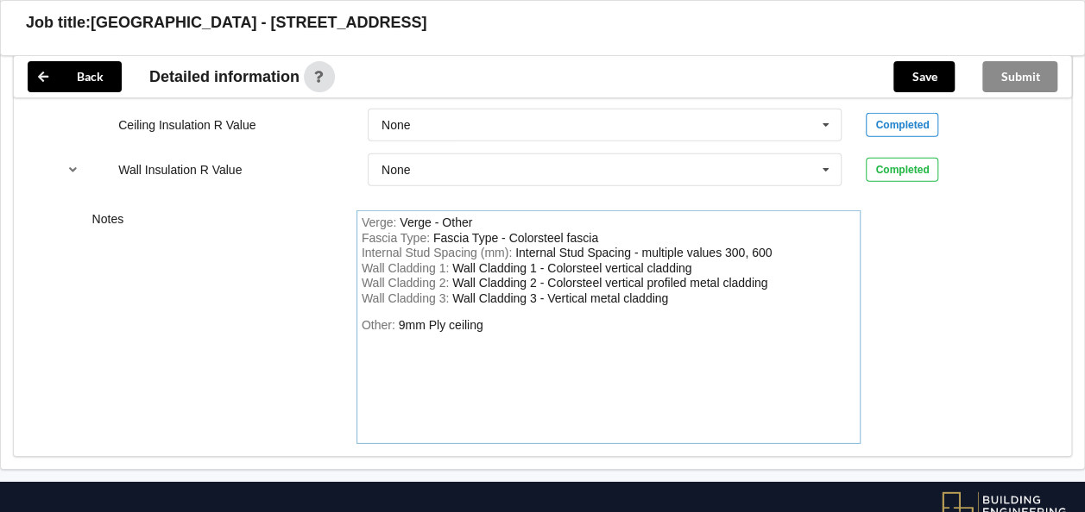
click at [437, 333] on div "Other: 9mm Ply ceiling" at bounding box center [609, 378] width 494 height 121
click at [76, 164] on icon "reference-toggle" at bounding box center [73, 169] width 15 height 10
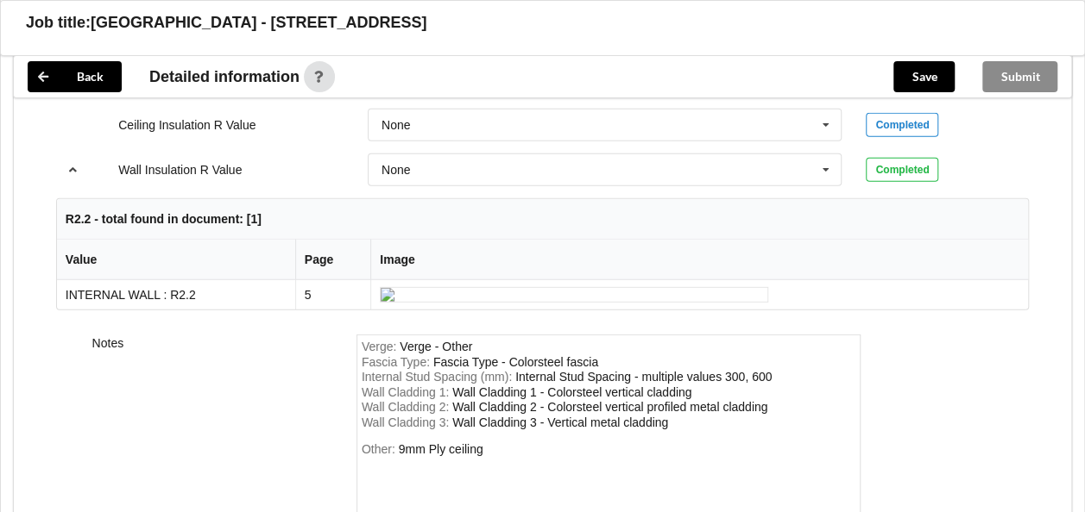
click at [84, 154] on button "reference-toggle" at bounding box center [73, 169] width 34 height 31
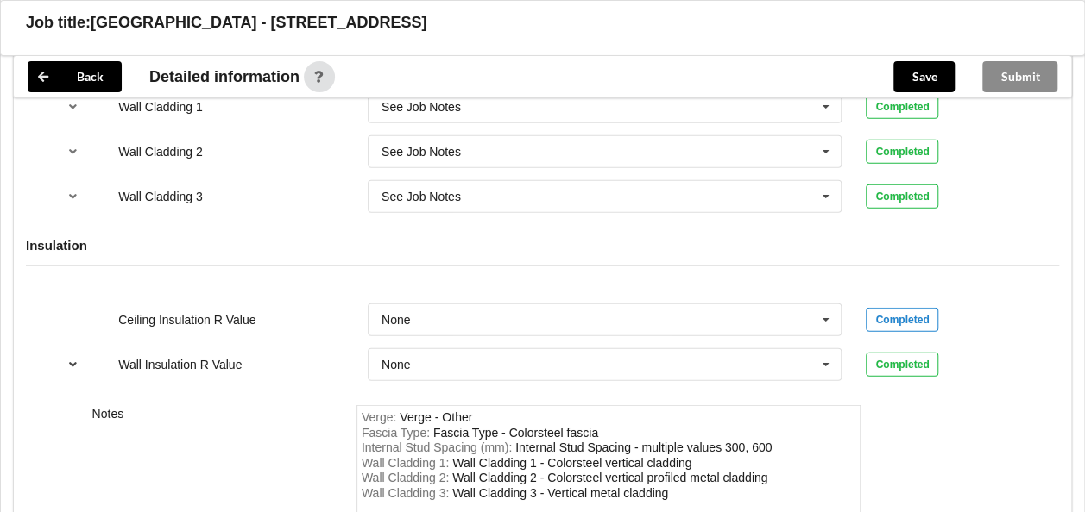
scroll to position [2298, 0]
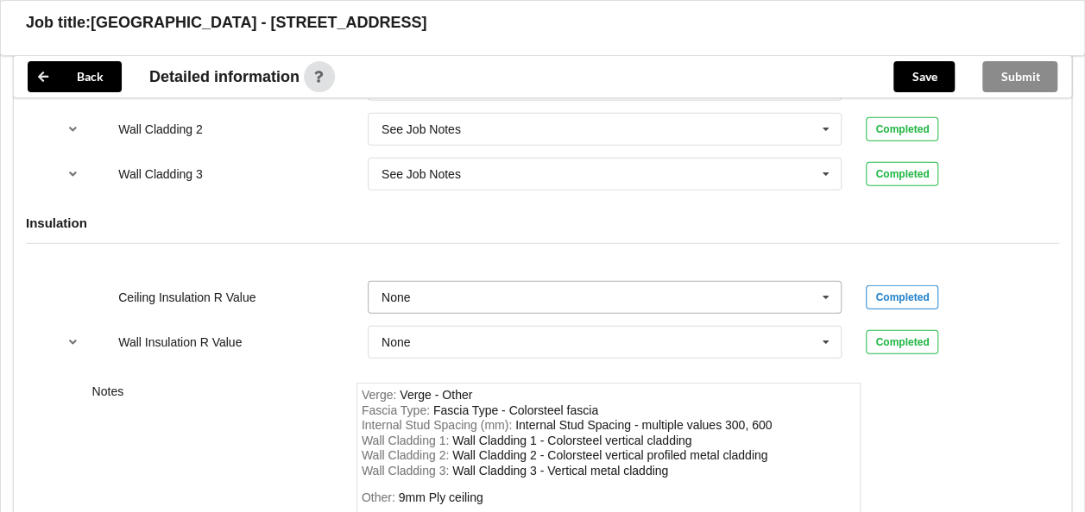
click at [837, 282] on icon at bounding box center [826, 298] width 26 height 32
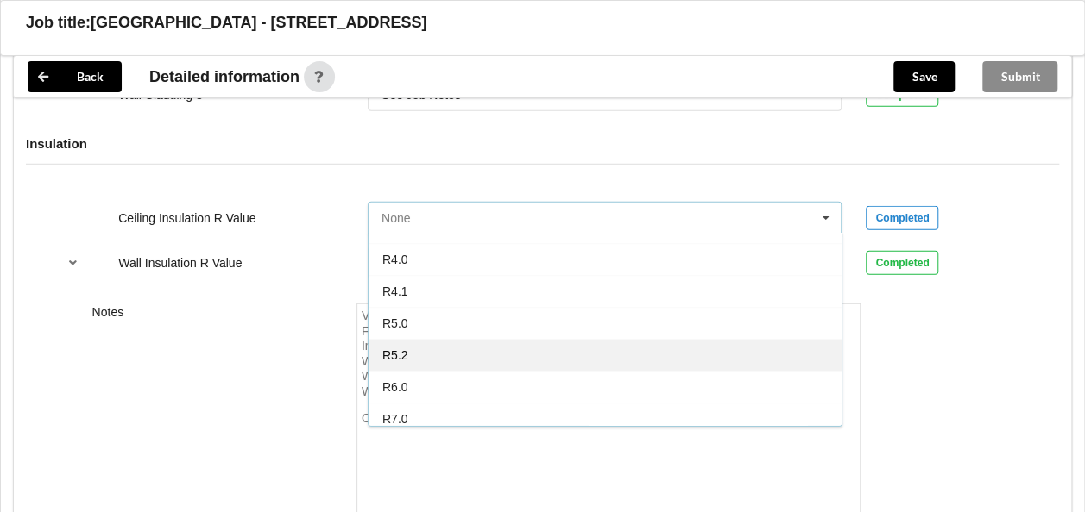
scroll to position [2471, 0]
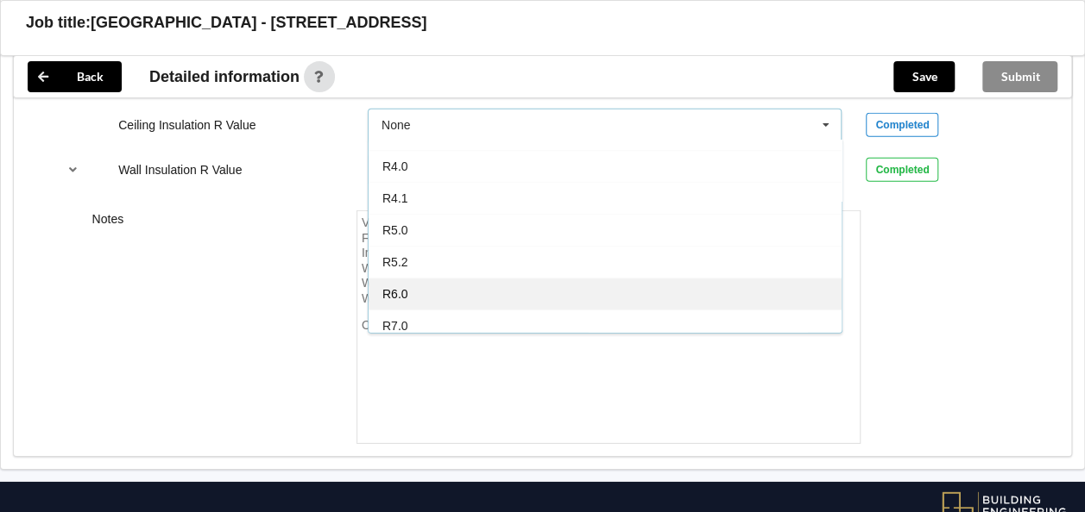
click at [404, 278] on div "R6.0" at bounding box center [604, 294] width 473 height 32
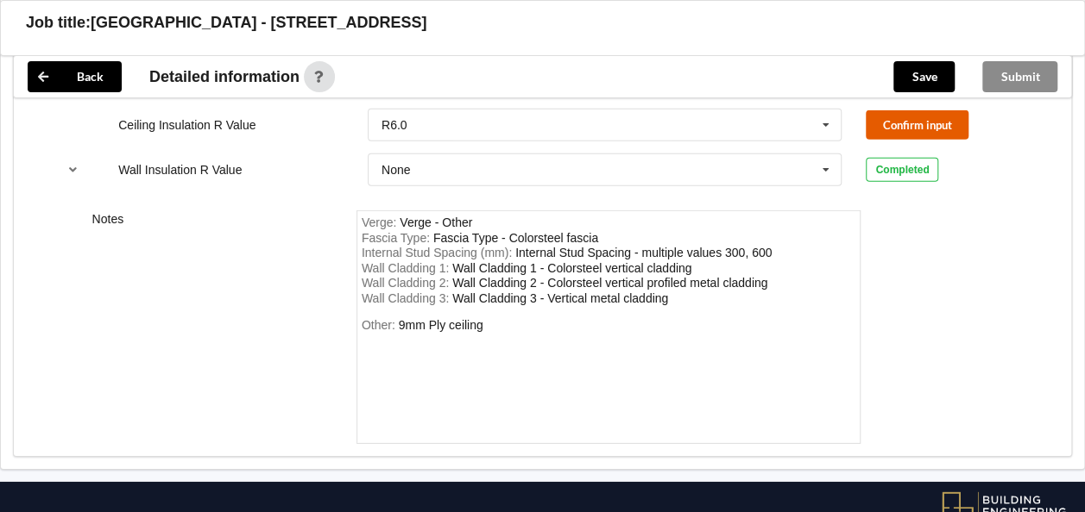
click at [915, 110] on button "Confirm input" at bounding box center [916, 124] width 103 height 28
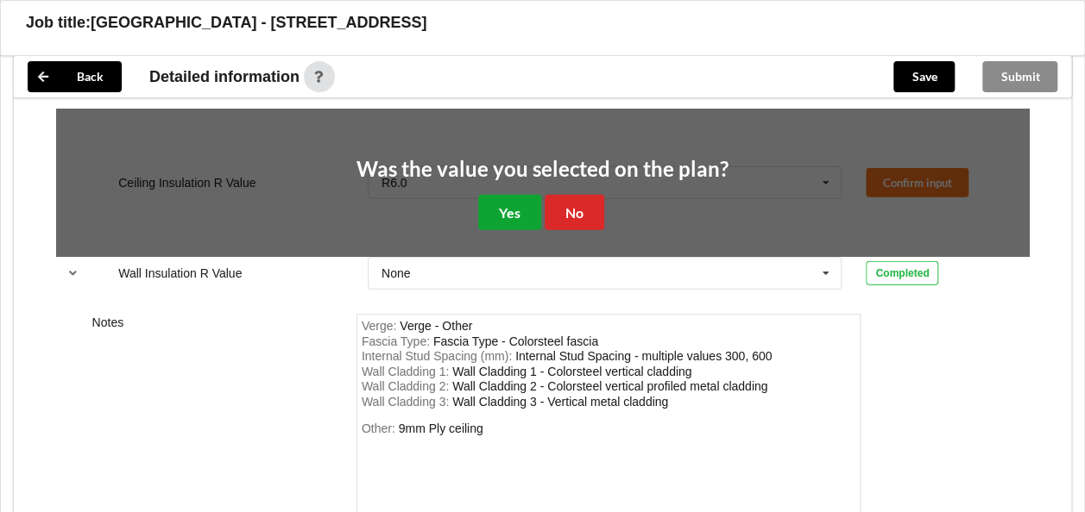
click at [503, 195] on button "Yes" at bounding box center [509, 212] width 63 height 35
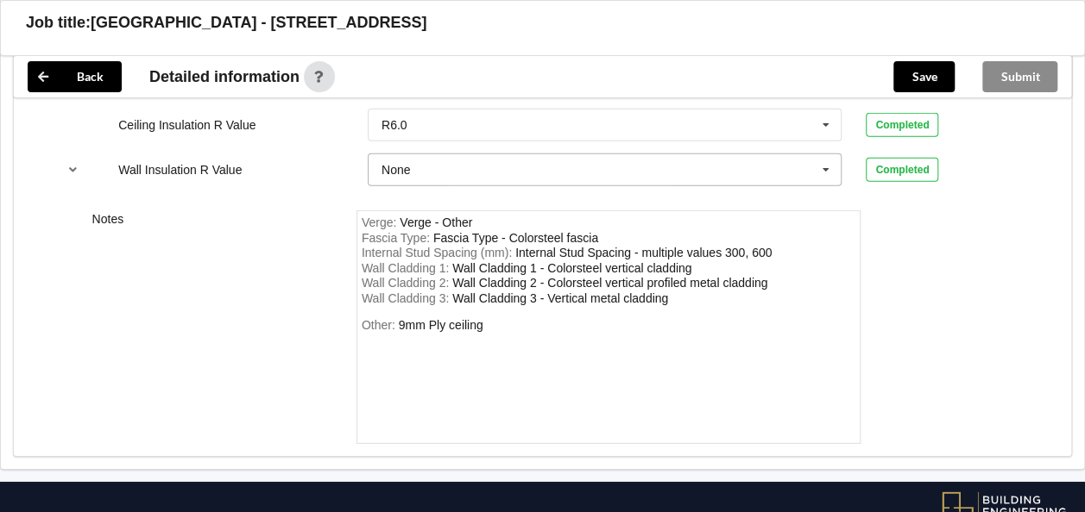
click at [827, 154] on icon at bounding box center [826, 170] width 26 height 32
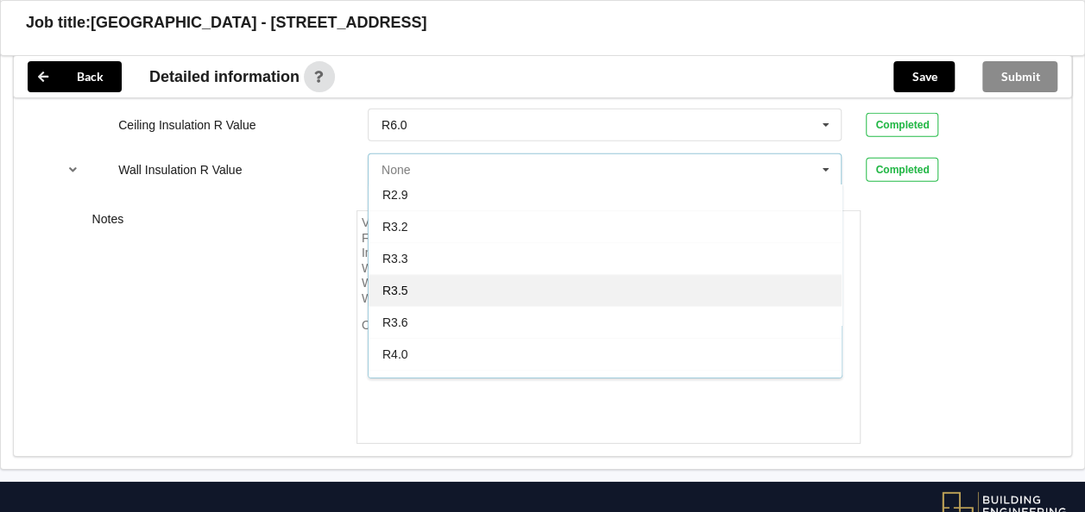
scroll to position [604, 0]
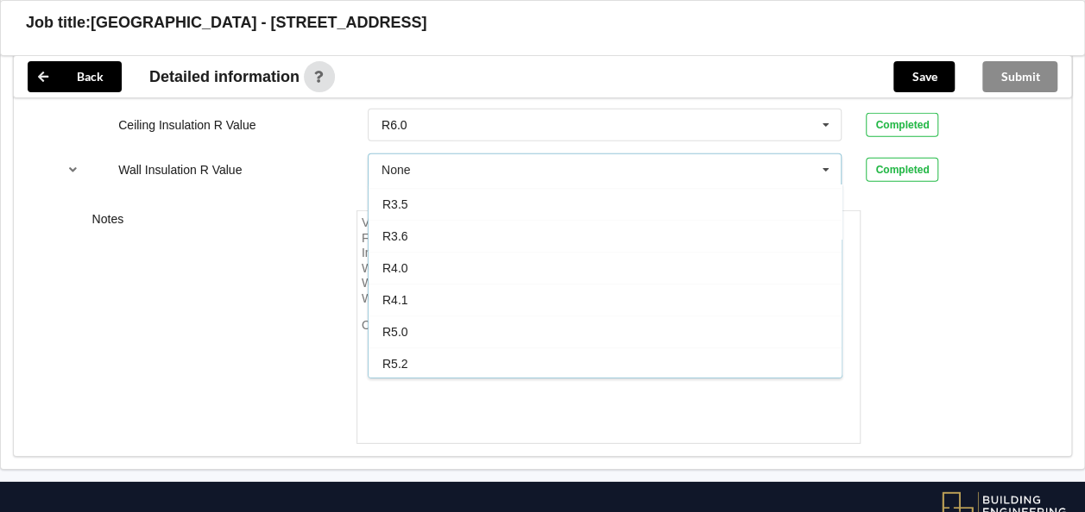
drag, startPoint x: 643, startPoint y: 271, endPoint x: 664, endPoint y: 272, distance: 21.6
click at [645, 284] on div "R4.1" at bounding box center [604, 300] width 473 height 32
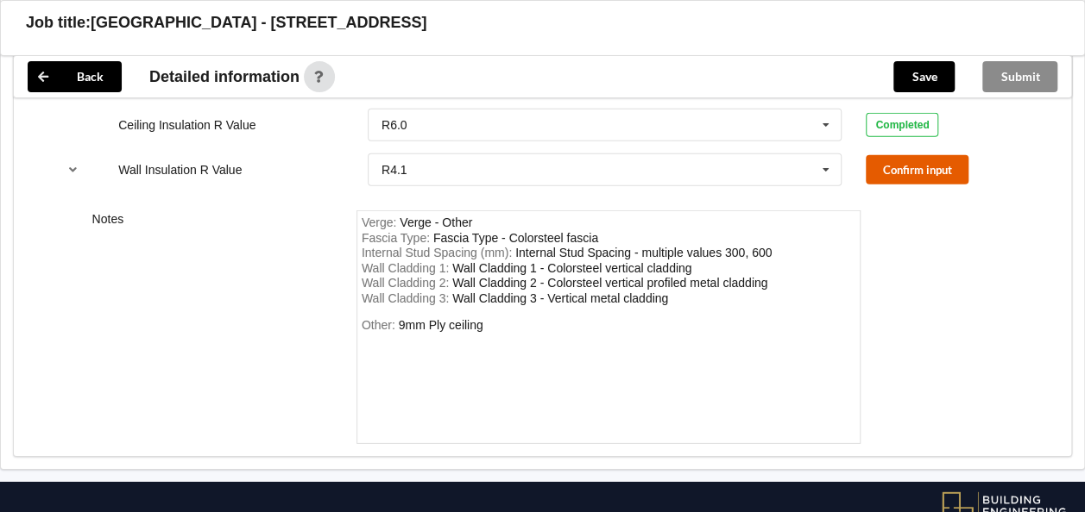
click at [935, 155] on button "Confirm input" at bounding box center [916, 169] width 103 height 28
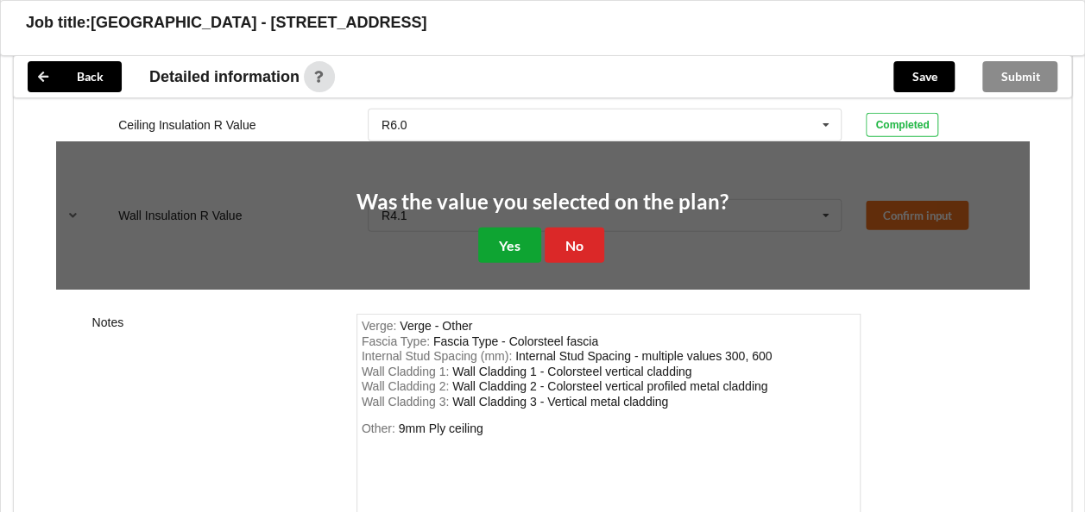
click at [510, 228] on button "Yes" at bounding box center [509, 245] width 63 height 35
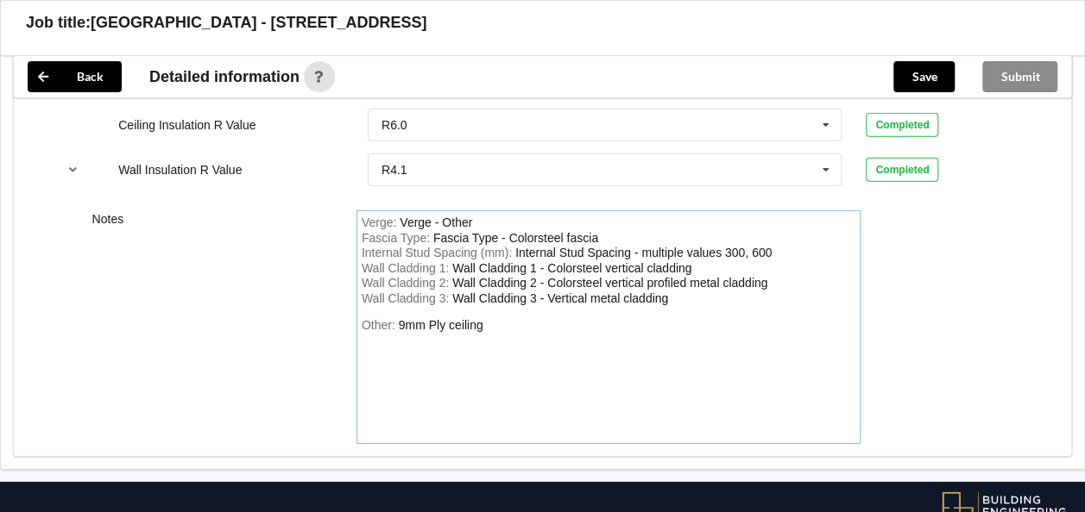
click at [518, 293] on div "Verge : Verge - Other [MEDICAL_DATA] Type : [MEDICAL_DATA] Type - Colorsteel [M…" at bounding box center [608, 328] width 505 height 234
click at [909, 74] on button "Save" at bounding box center [923, 76] width 61 height 31
click at [1009, 85] on div "Submit" at bounding box center [1019, 76] width 103 height 41
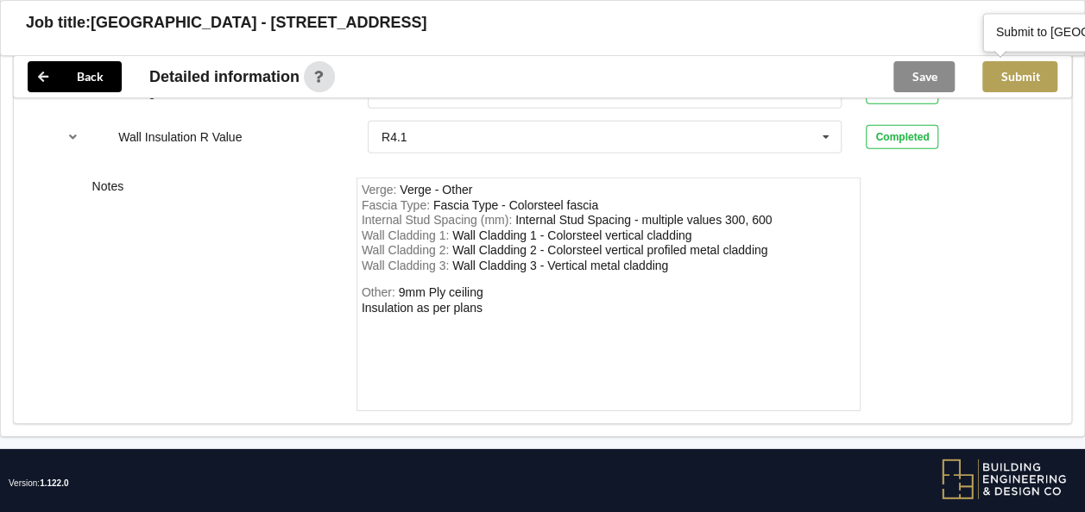
click at [1022, 75] on button "Submit" at bounding box center [1019, 76] width 75 height 31
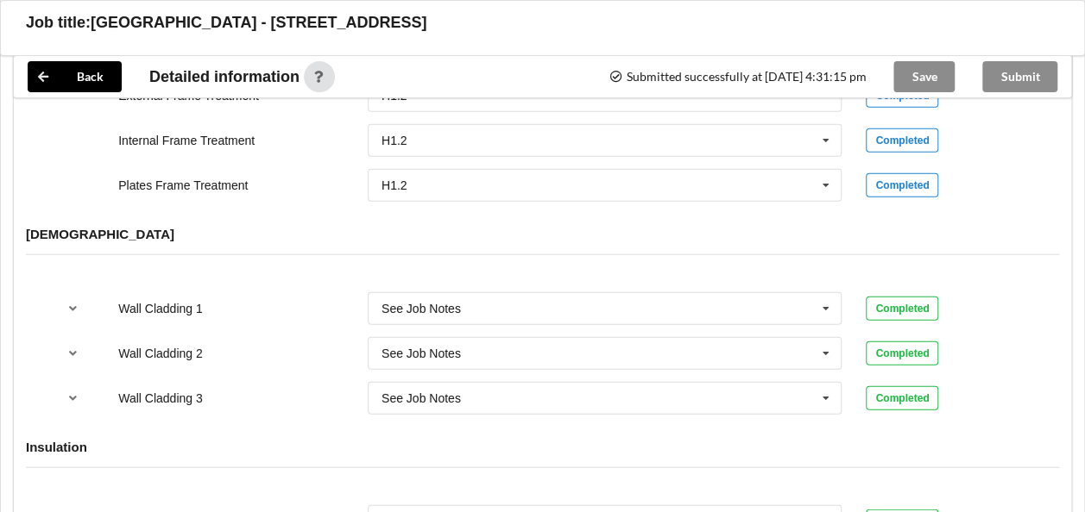
scroll to position [1993, 0]
click at [942, 81] on div "Save" at bounding box center [923, 76] width 89 height 41
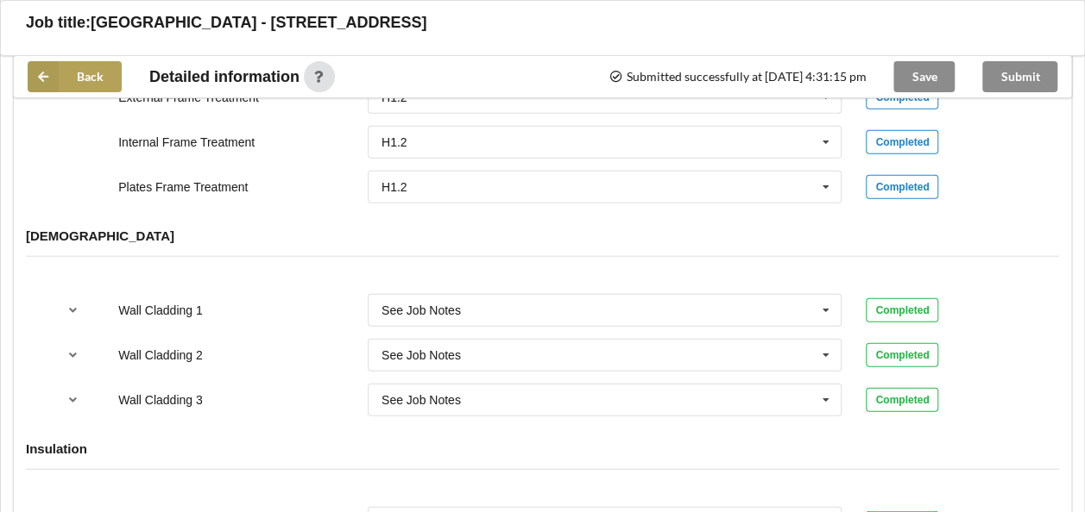
click at [69, 74] on button "Back" at bounding box center [75, 76] width 94 height 31
